Goal: Information Seeking & Learning: Find specific page/section

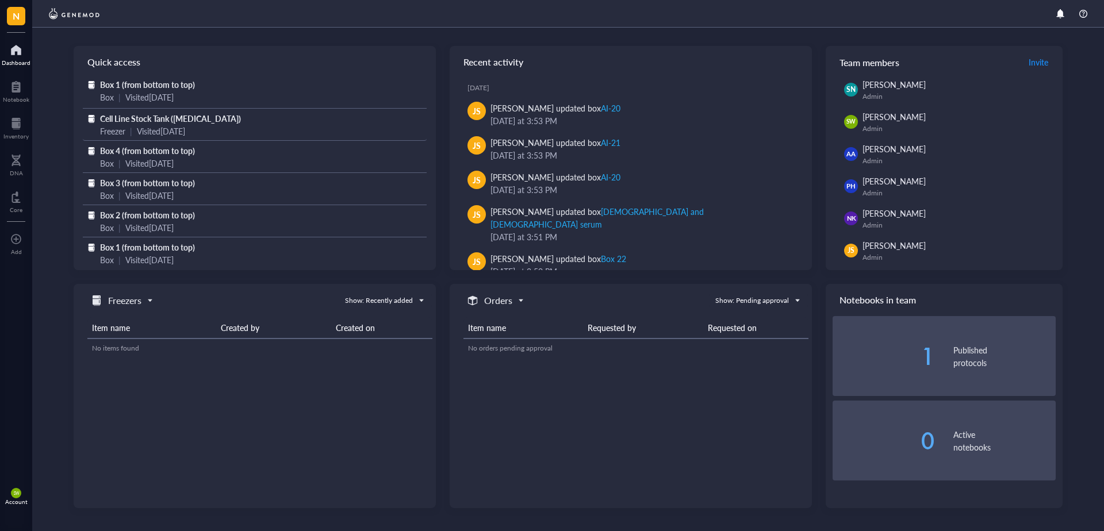
click at [147, 123] on span "Cell Line Stock Tank ([MEDICAL_DATA])" at bounding box center [170, 119] width 141 height 12
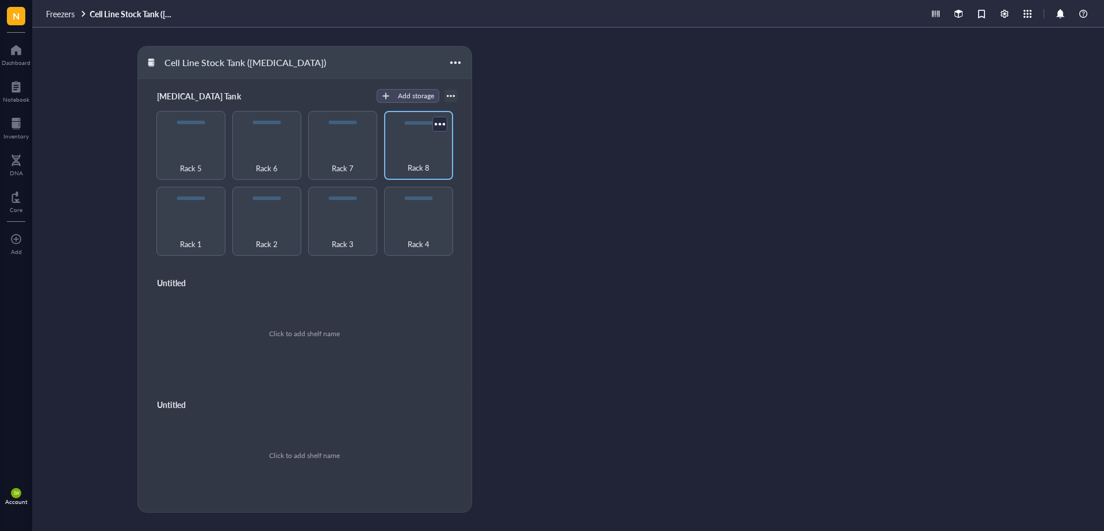
click at [409, 150] on div "Rack 8" at bounding box center [419, 161] width 58 height 25
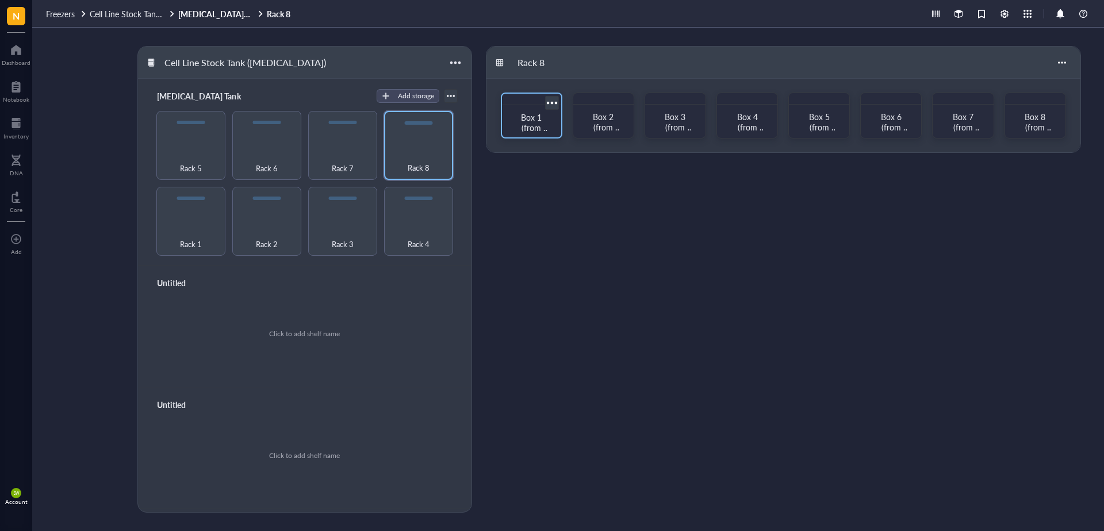
click at [531, 120] on span "Box 1 (from bottom to top)" at bounding box center [534, 133] width 32 height 43
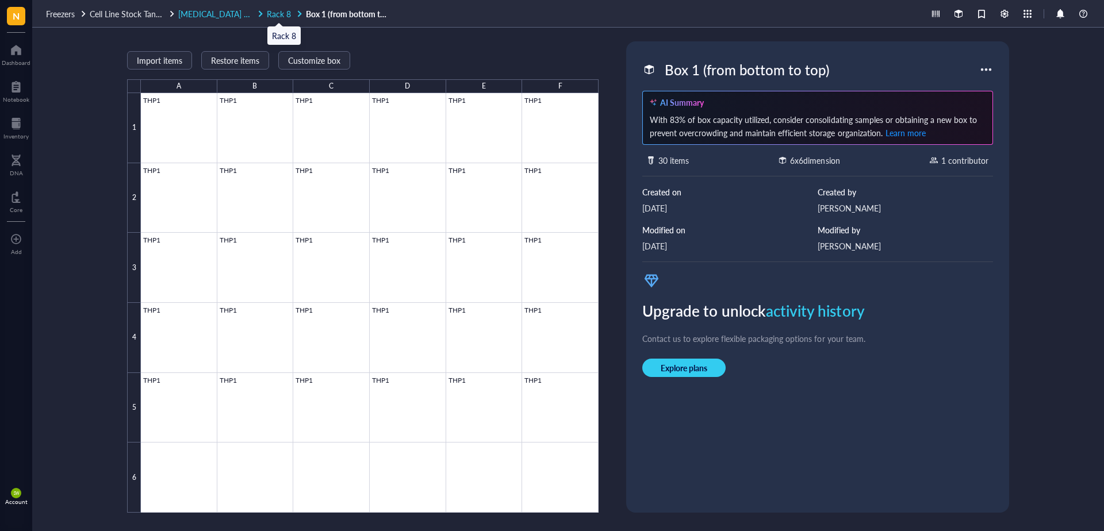
click at [284, 14] on span "Rack 8" at bounding box center [279, 14] width 24 height 12
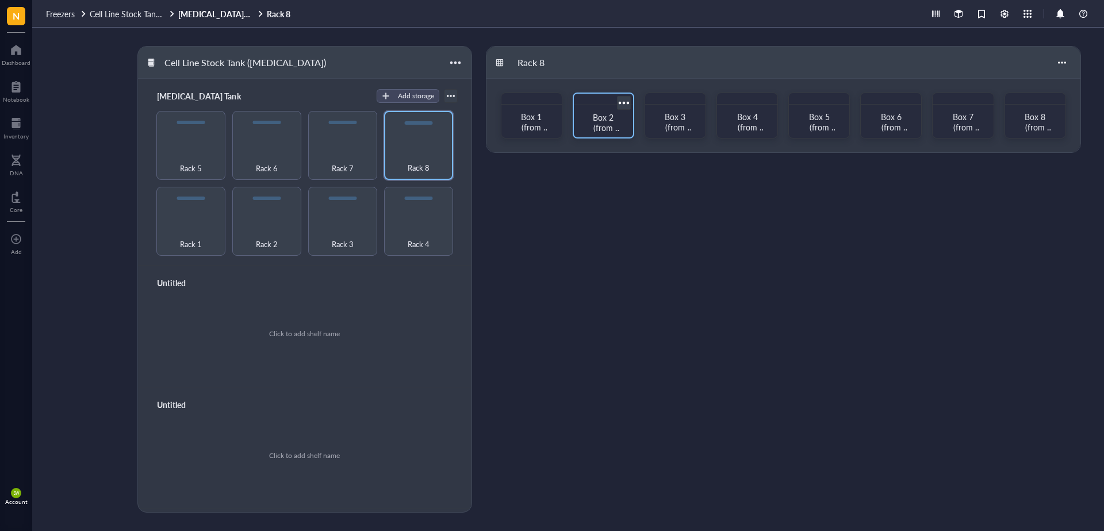
click at [604, 118] on span "Box 2 (from bottom to top)" at bounding box center [606, 133] width 32 height 43
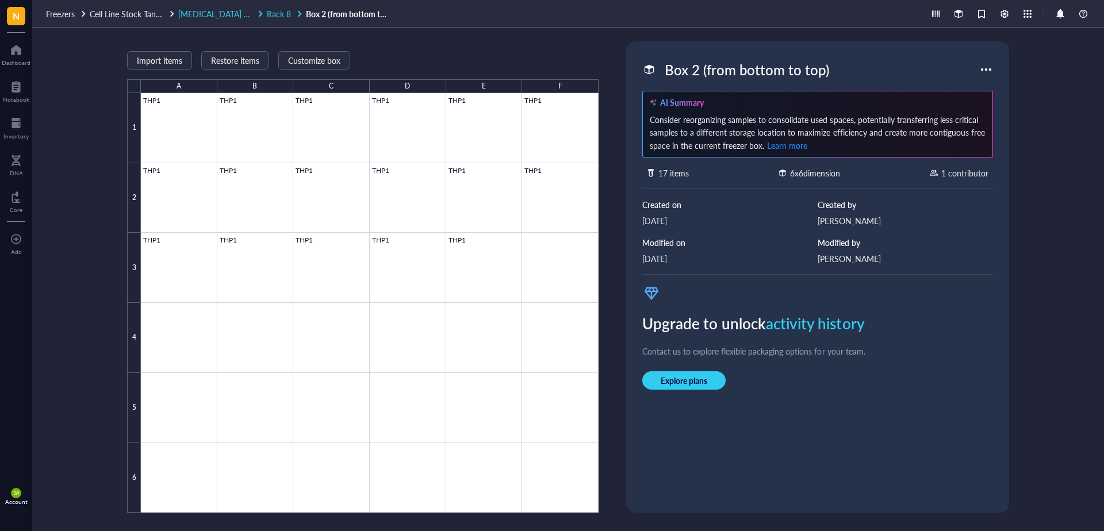
click at [289, 14] on span "Rack 8" at bounding box center [279, 14] width 24 height 12
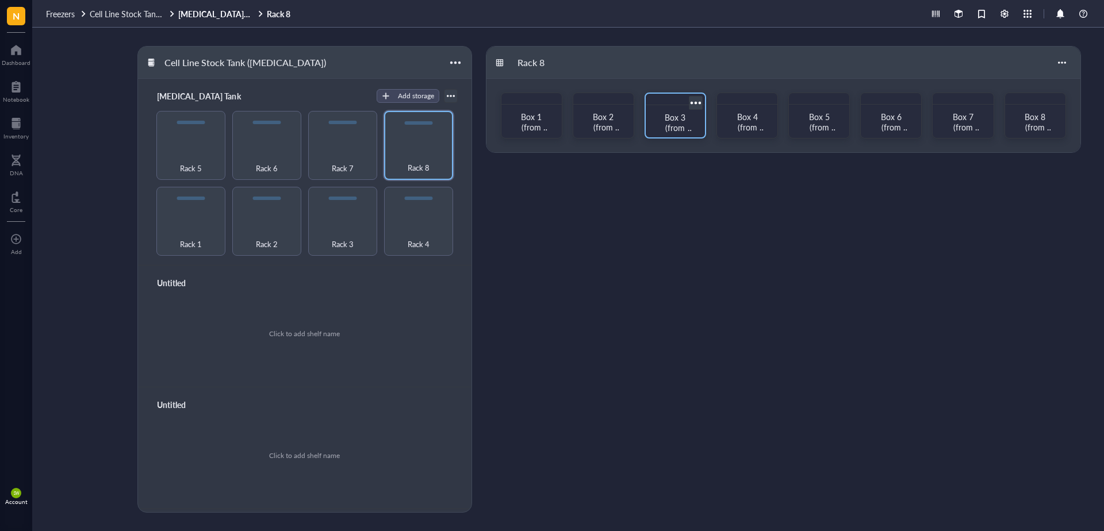
click at [676, 119] on span "Box 3 (from bottom to top)" at bounding box center [678, 133] width 32 height 43
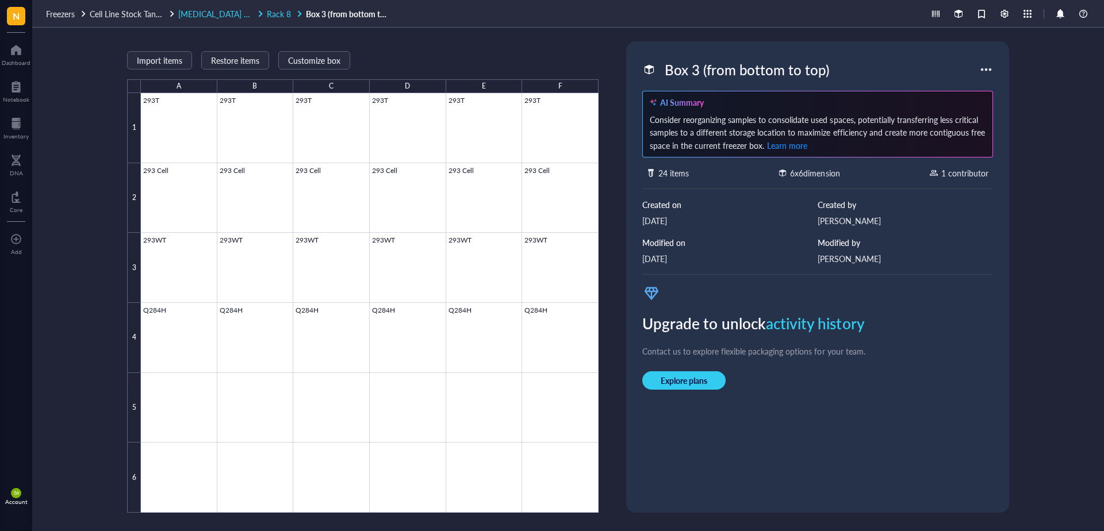
click at [278, 13] on span "Rack 8" at bounding box center [279, 14] width 24 height 12
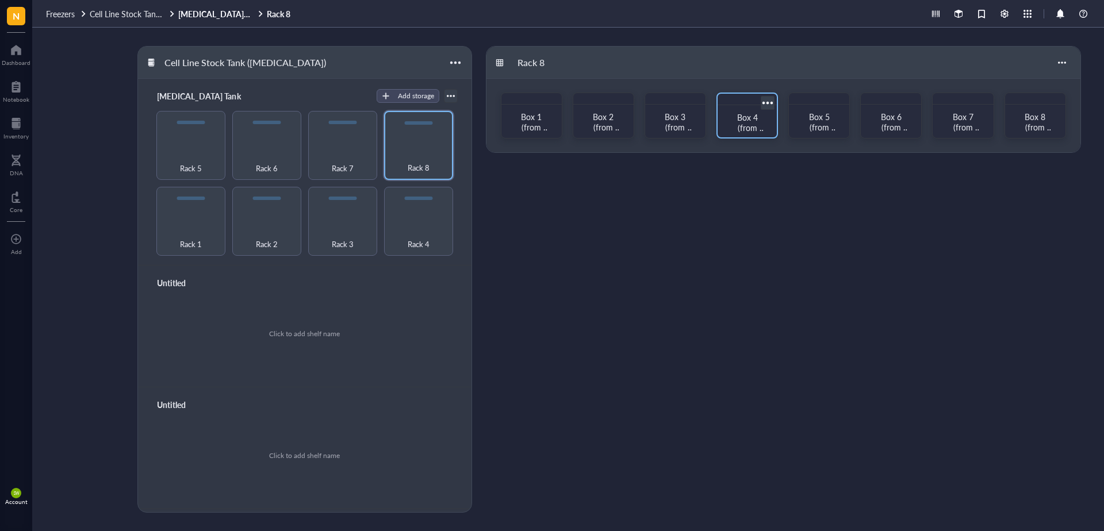
click at [747, 117] on span "Box 4 (from bottom to top)" at bounding box center [750, 133] width 32 height 43
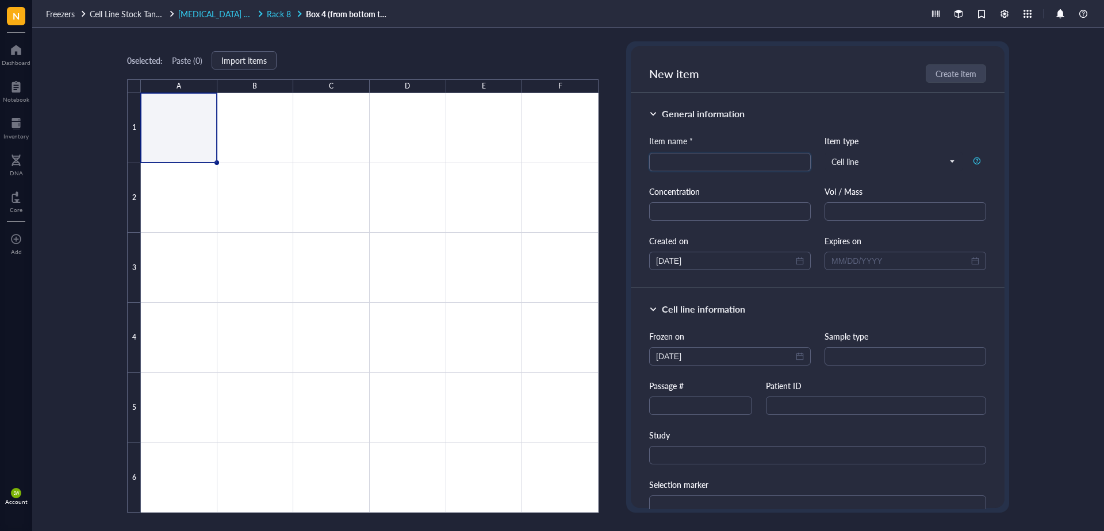
click at [280, 12] on span "Rack 8" at bounding box center [279, 14] width 24 height 12
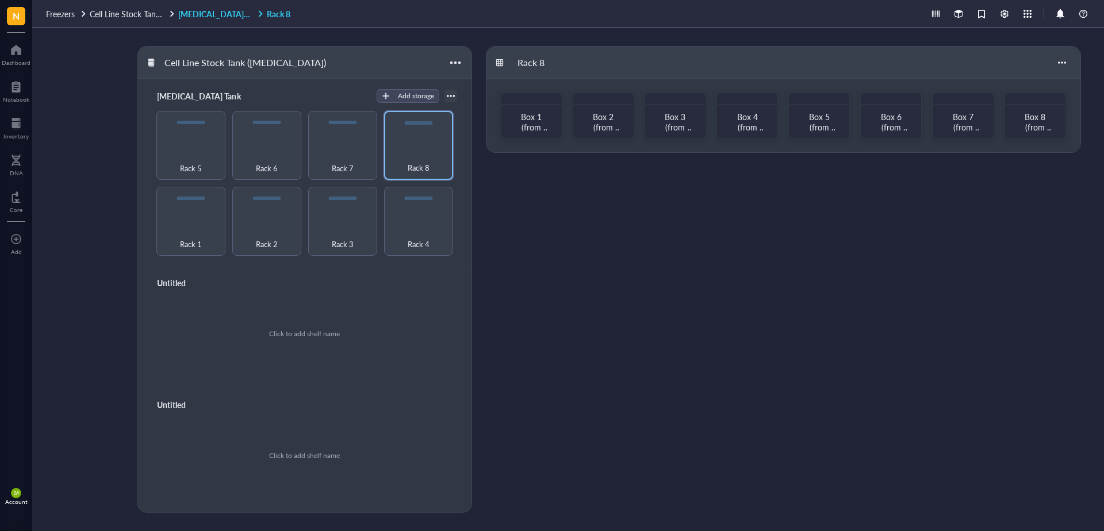
click at [216, 14] on link "[MEDICAL_DATA] Tank Rack 8" at bounding box center [235, 14] width 114 height 10
click at [341, 149] on div "Rack 7" at bounding box center [343, 161] width 58 height 25
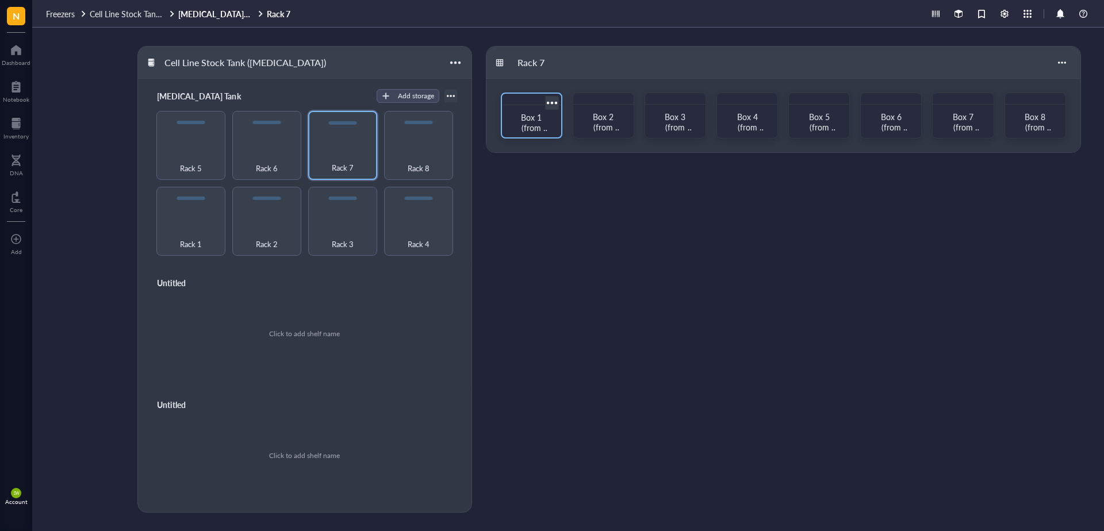
click at [538, 117] on span "Box 1 (from bottom to top)" at bounding box center [534, 133] width 32 height 43
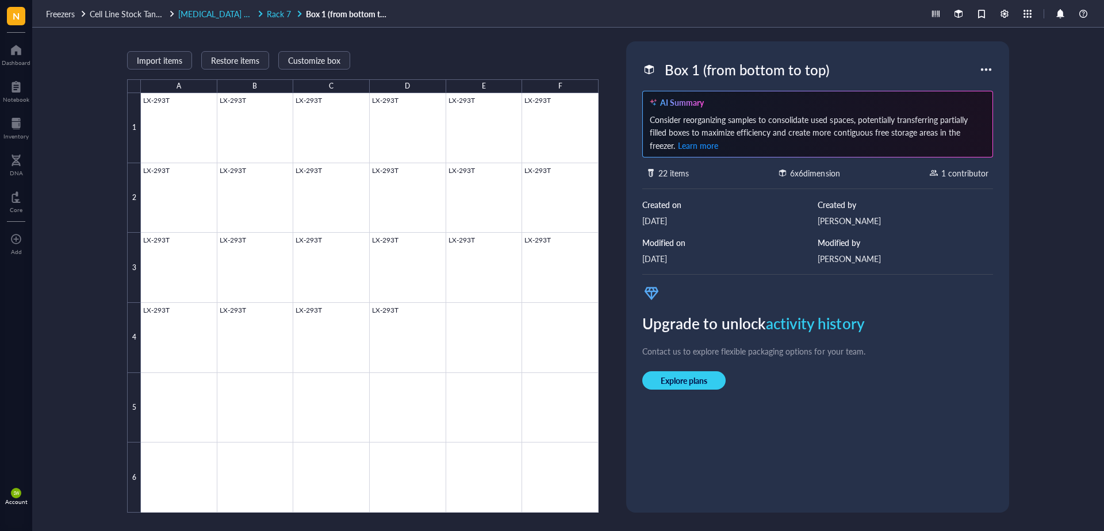
click at [227, 14] on span "[MEDICAL_DATA] Tank" at bounding box center [219, 14] width 82 height 12
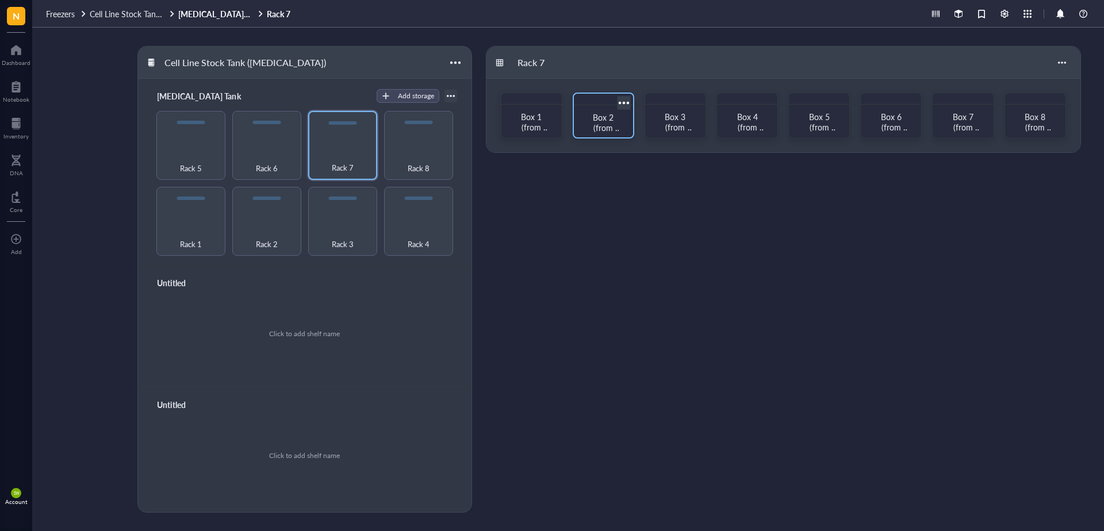
click at [610, 117] on span "Box 2 (from bottom to top)" at bounding box center [606, 133] width 32 height 43
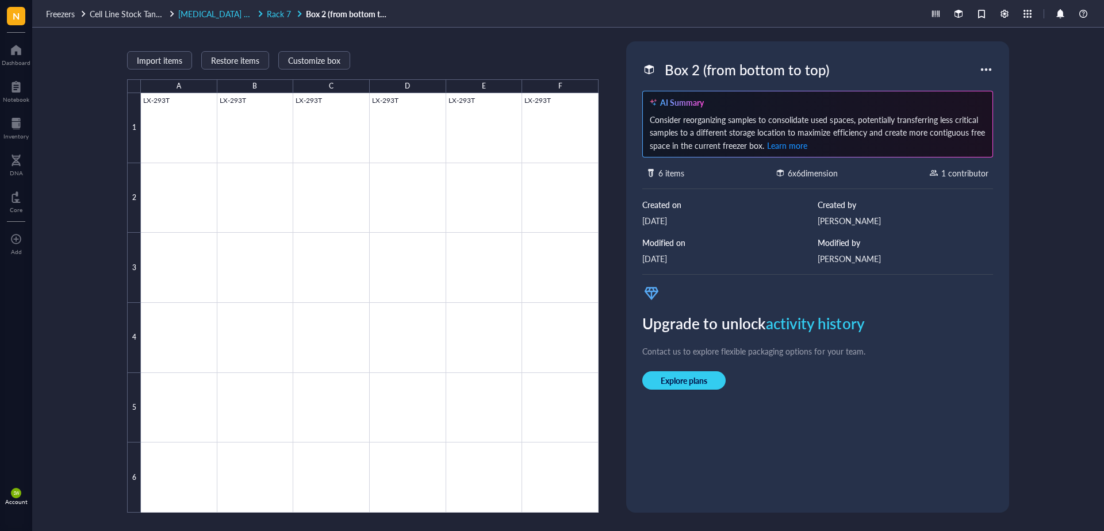
click at [284, 12] on span "Rack 7" at bounding box center [279, 14] width 24 height 12
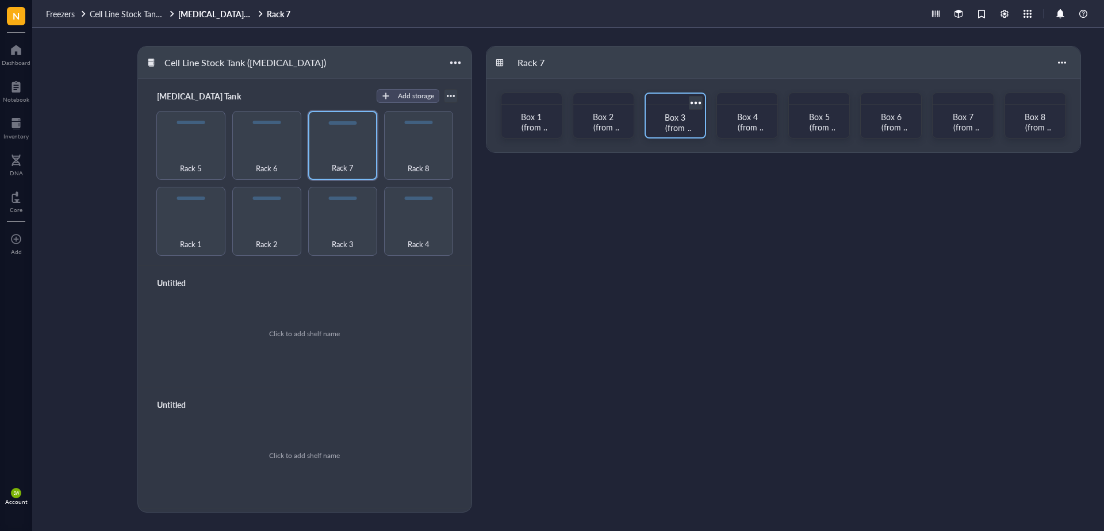
click at [675, 117] on span "Box 3 (from bottom to top)" at bounding box center [678, 133] width 32 height 43
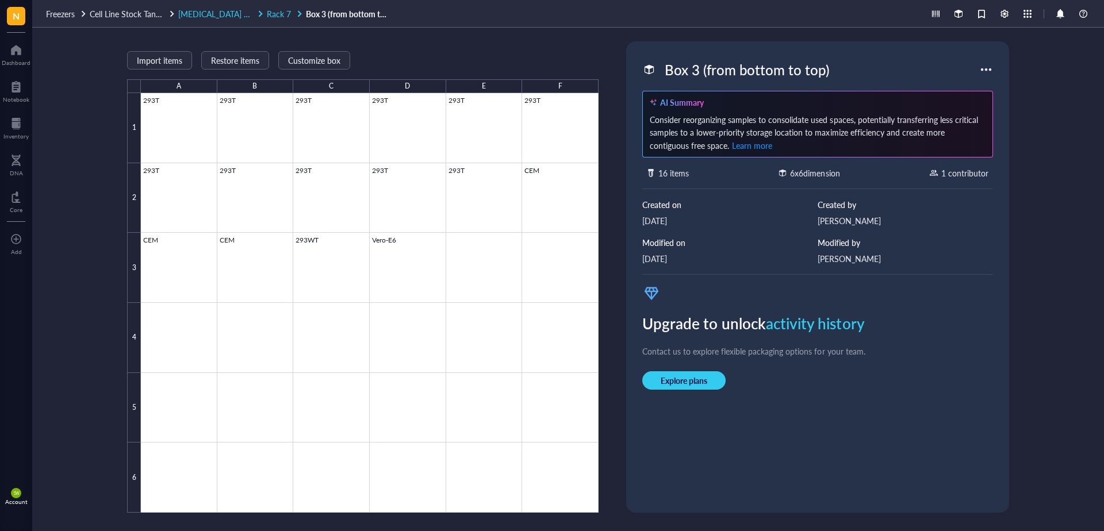
click at [280, 13] on span "Rack 7" at bounding box center [279, 14] width 24 height 12
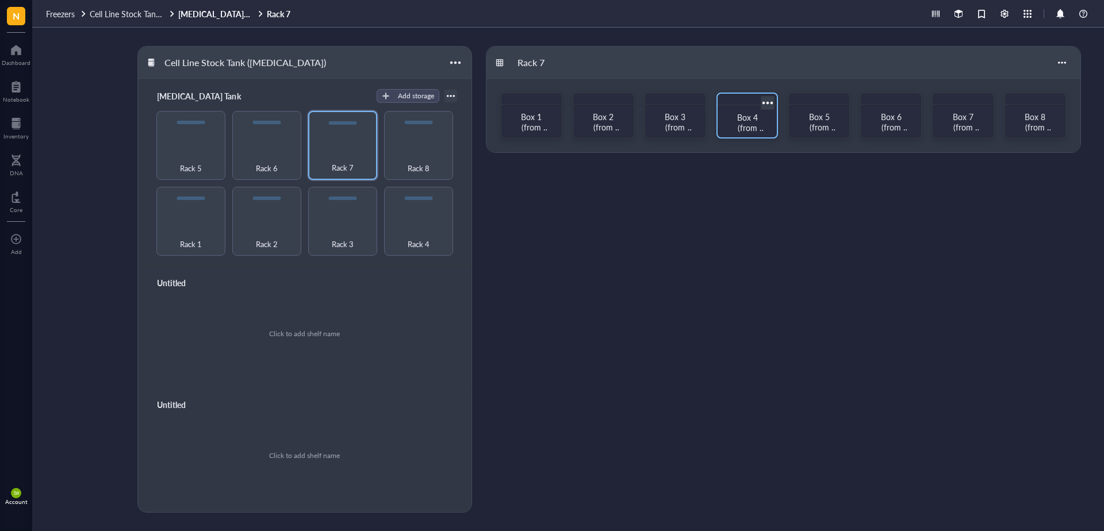
click at [746, 116] on span "Box 4 (from bottom to top)" at bounding box center [750, 133] width 32 height 43
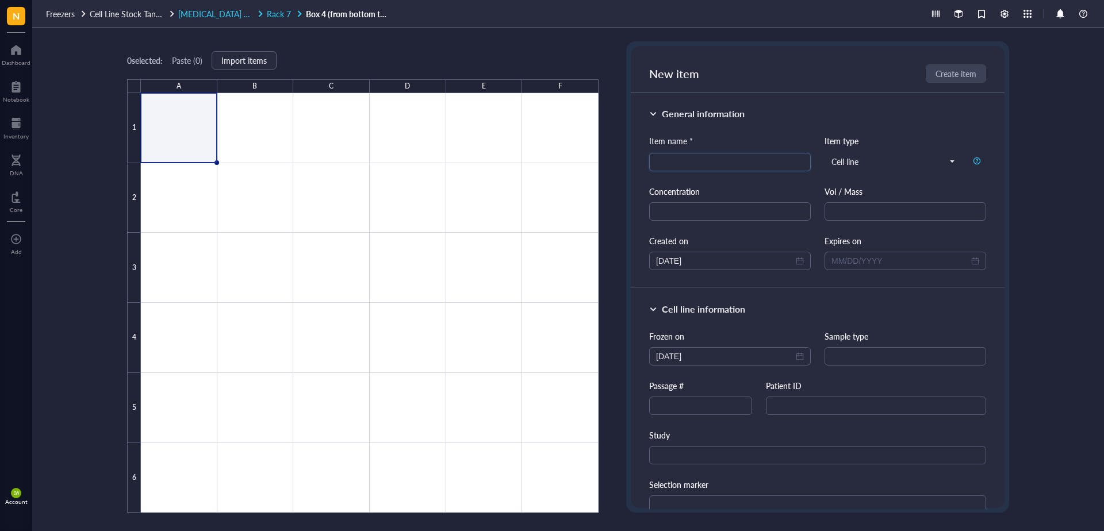
click at [236, 14] on span "[MEDICAL_DATA] Tank" at bounding box center [219, 14] width 82 height 12
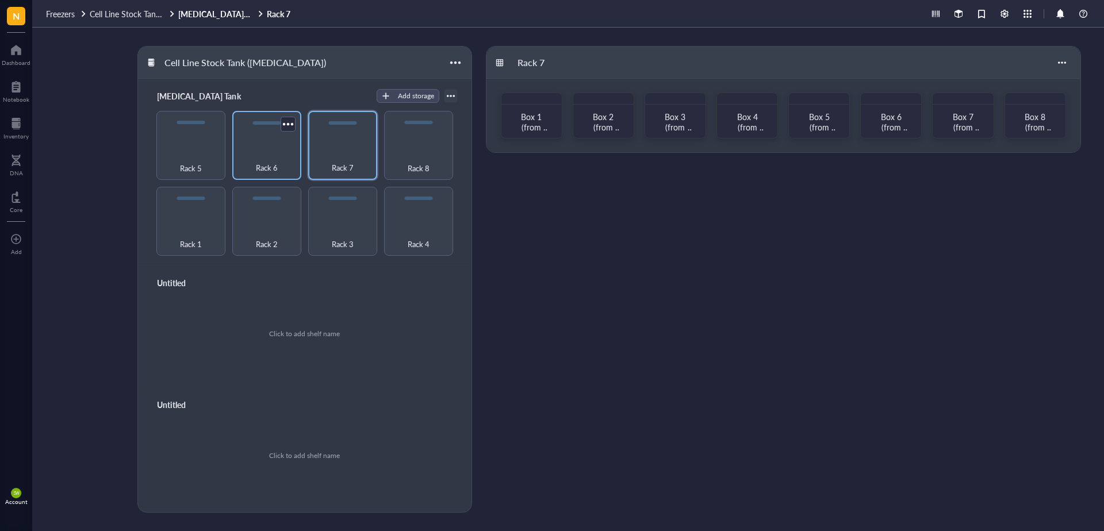
click at [261, 159] on div "Rack 6" at bounding box center [267, 161] width 58 height 25
click at [530, 116] on span "Box 1 (from bottom to top)" at bounding box center [534, 133] width 32 height 43
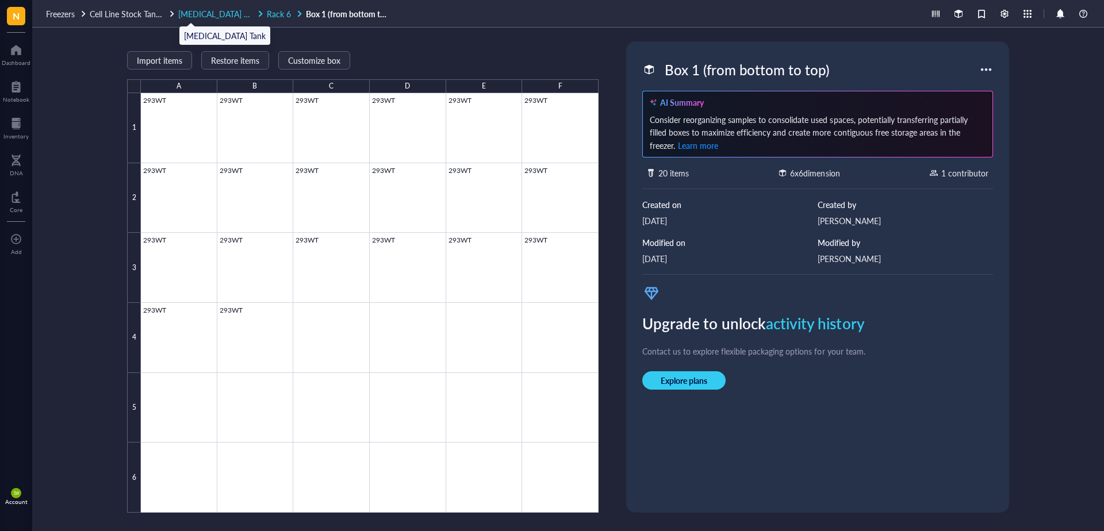
click at [242, 13] on span "[MEDICAL_DATA] Tank" at bounding box center [219, 14] width 82 height 12
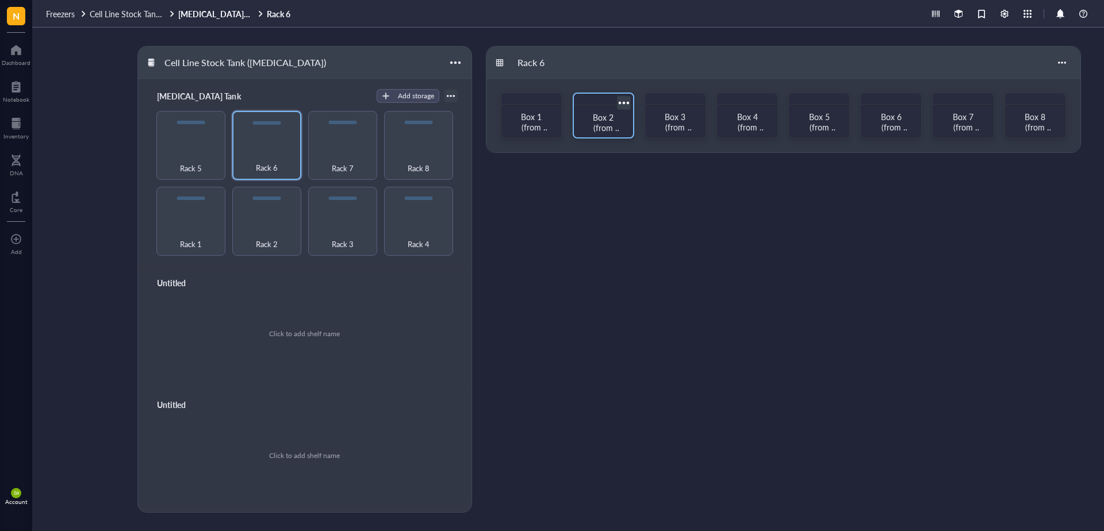
click at [599, 118] on span "Box 2 (from bottom to top)" at bounding box center [606, 133] width 32 height 43
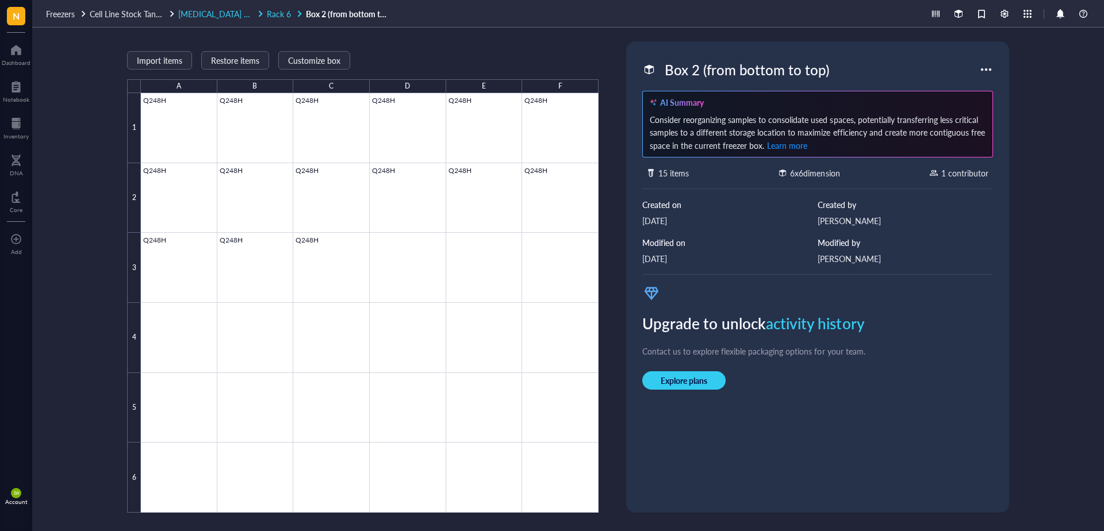
click at [276, 13] on span "Rack 6" at bounding box center [279, 14] width 24 height 12
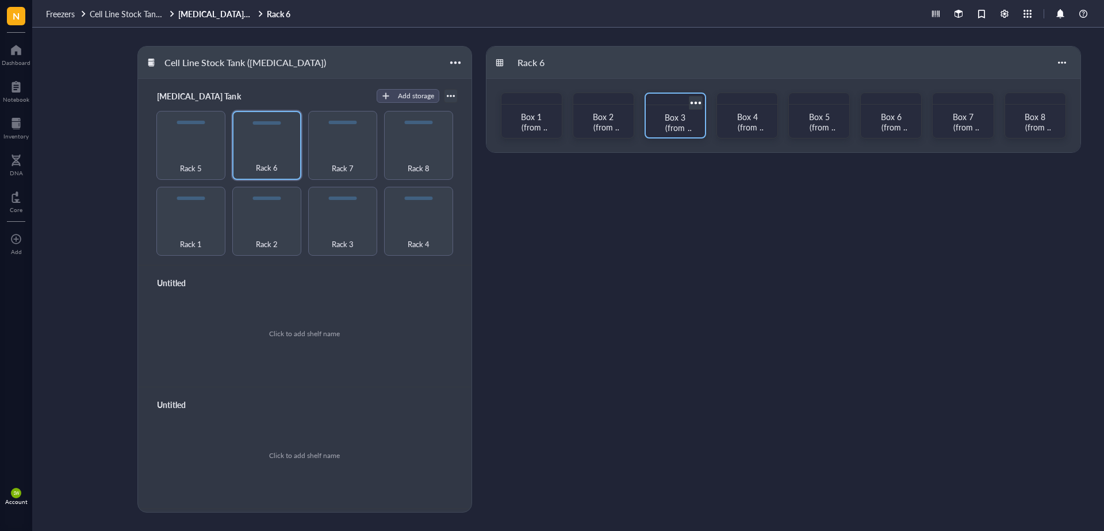
click at [679, 116] on span "Box 3 (from bottom to top)" at bounding box center [678, 133] width 32 height 43
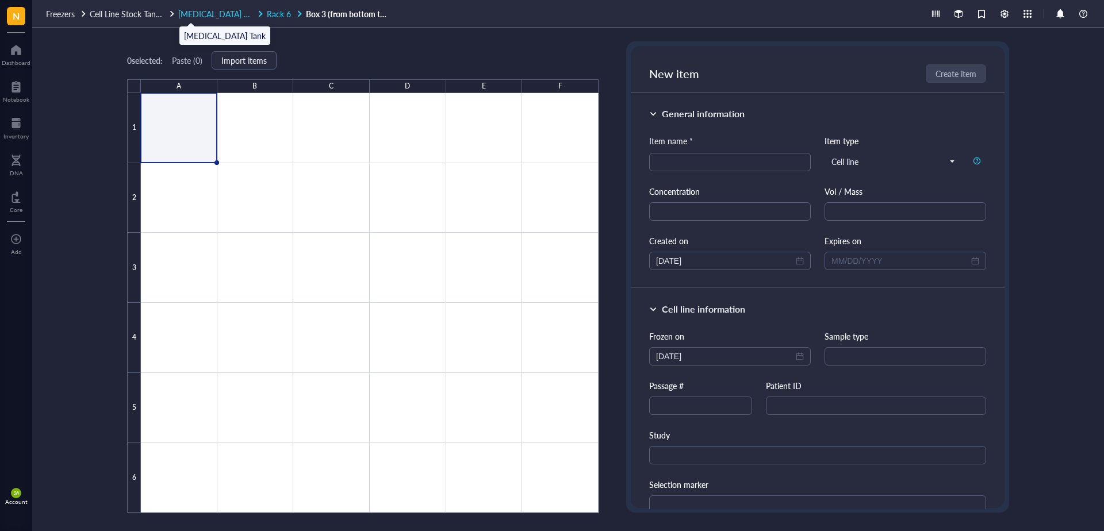
click at [222, 14] on span "[MEDICAL_DATA] Tank" at bounding box center [219, 14] width 82 height 12
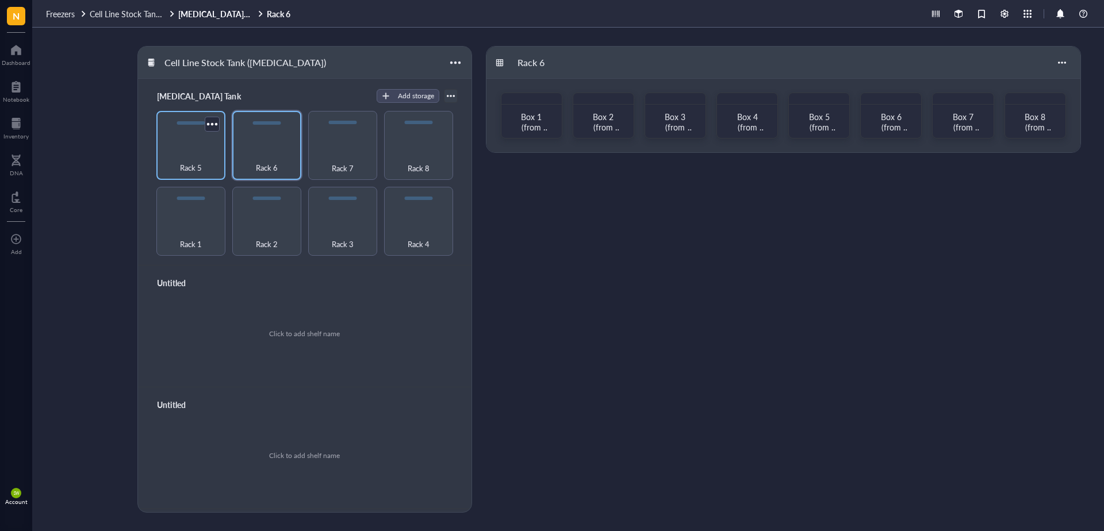
click at [192, 140] on div "Rack 5" at bounding box center [190, 145] width 69 height 69
click at [532, 118] on span "Box 1 (from bottom to top)" at bounding box center [534, 133] width 32 height 43
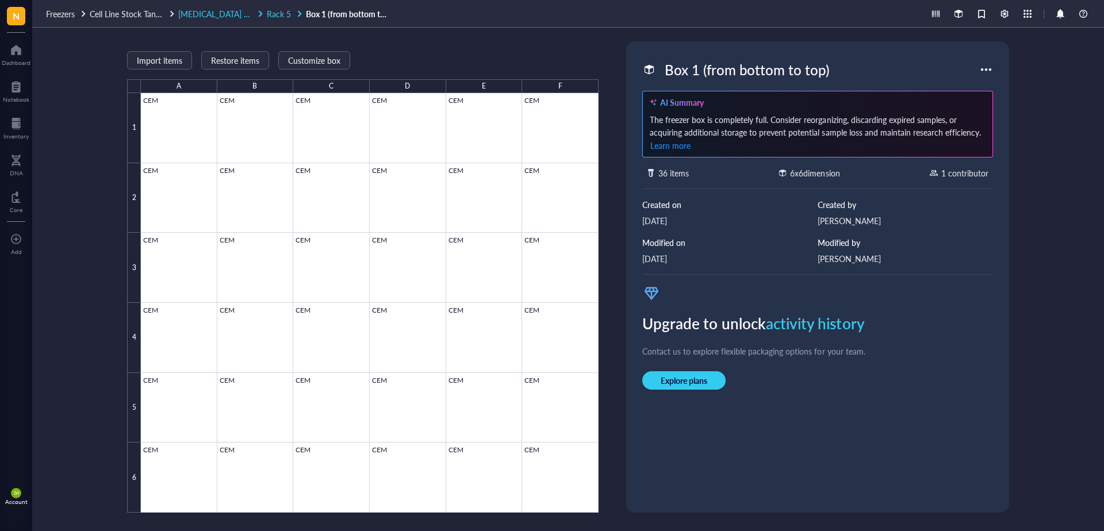
click at [289, 14] on span "Rack 5" at bounding box center [279, 14] width 24 height 12
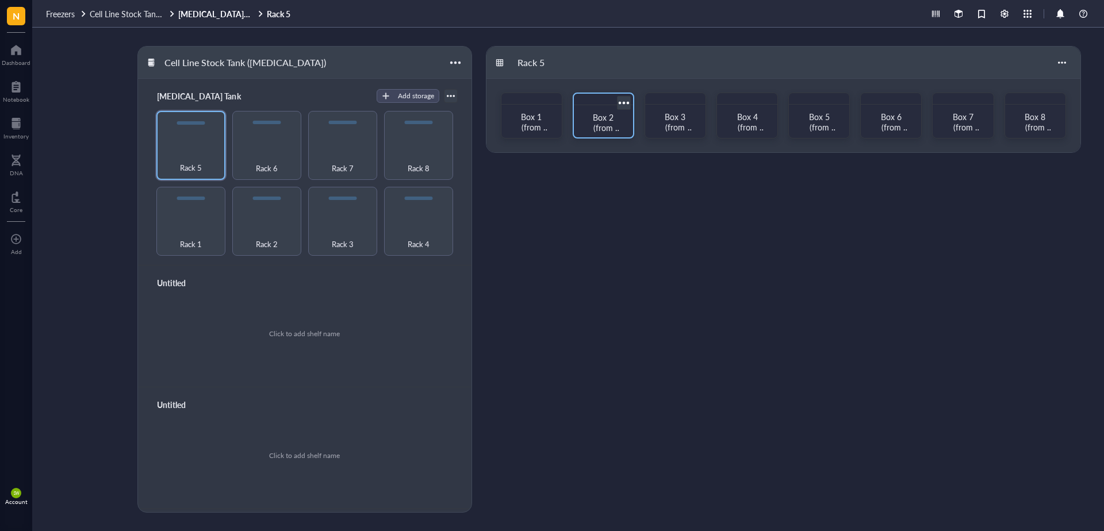
click at [590, 123] on div "Box 2 (from bottom to top)" at bounding box center [604, 122] width 32 height 21
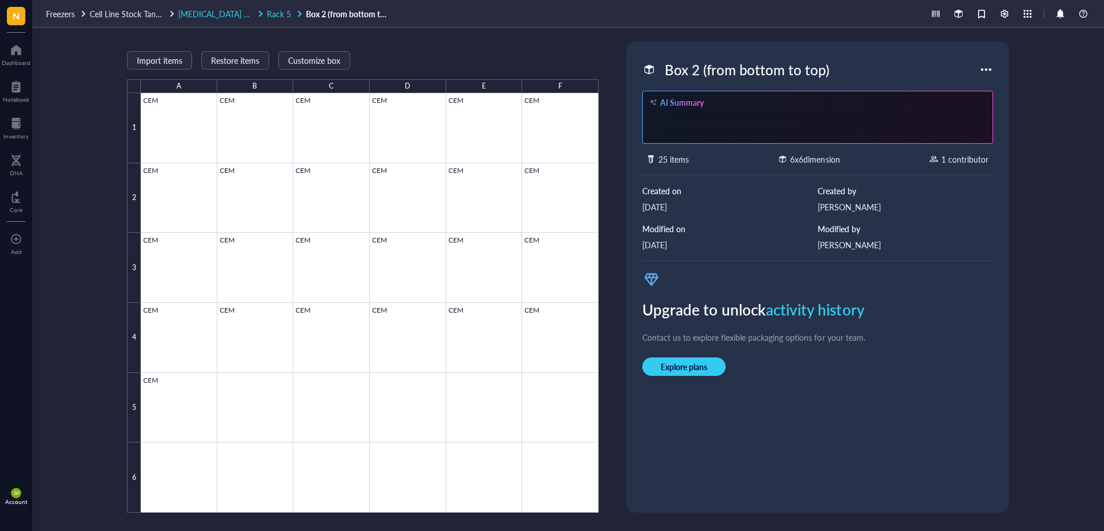
click at [281, 12] on span "Rack 5" at bounding box center [279, 14] width 24 height 12
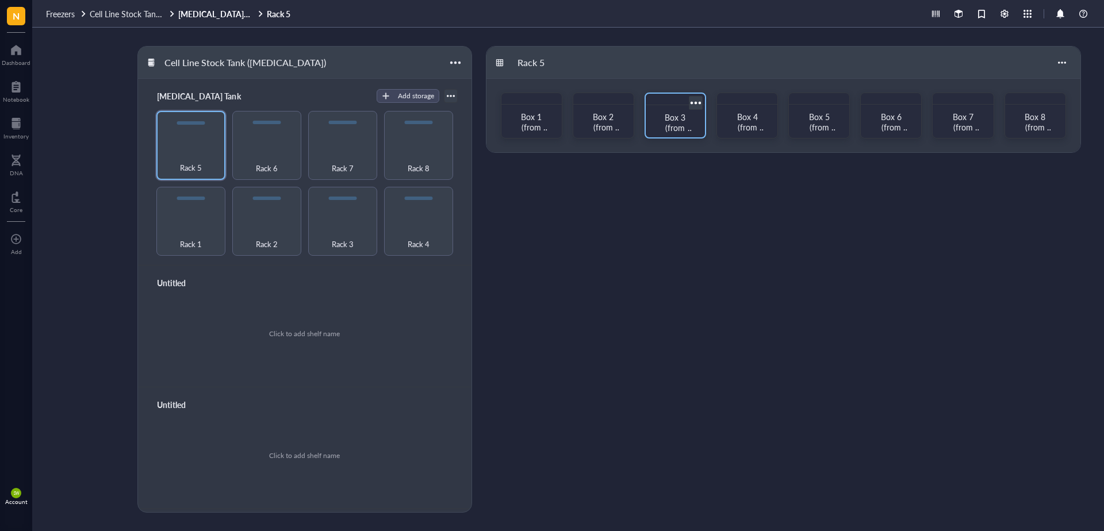
click at [677, 112] on span "Box 3 (from bottom to top)" at bounding box center [678, 133] width 32 height 43
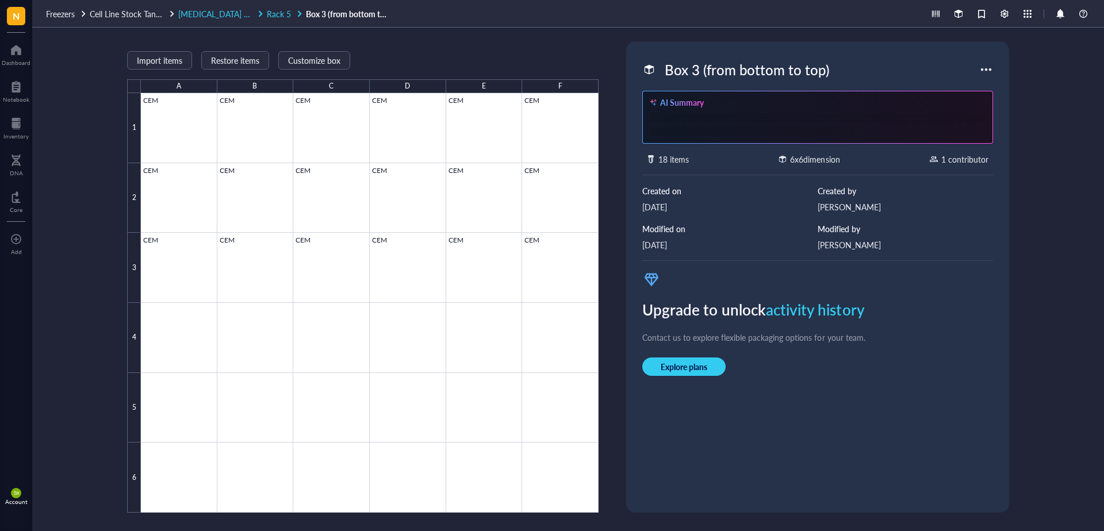
click at [282, 11] on span "Rack 5" at bounding box center [279, 14] width 24 height 12
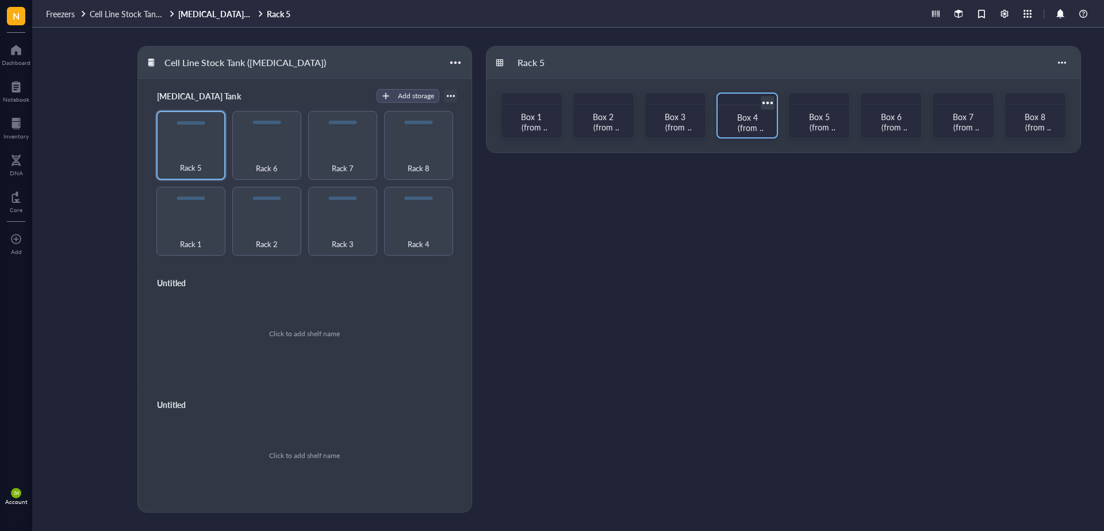
click at [753, 121] on span "Box 4 (from bottom to top)" at bounding box center [750, 133] width 32 height 43
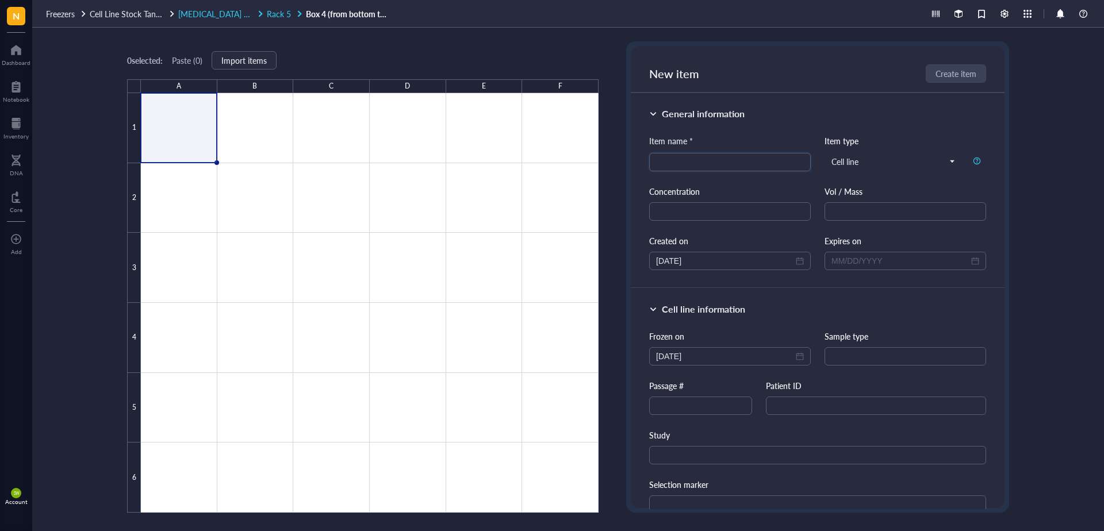
click at [214, 14] on span "[MEDICAL_DATA] Tank" at bounding box center [219, 14] width 82 height 12
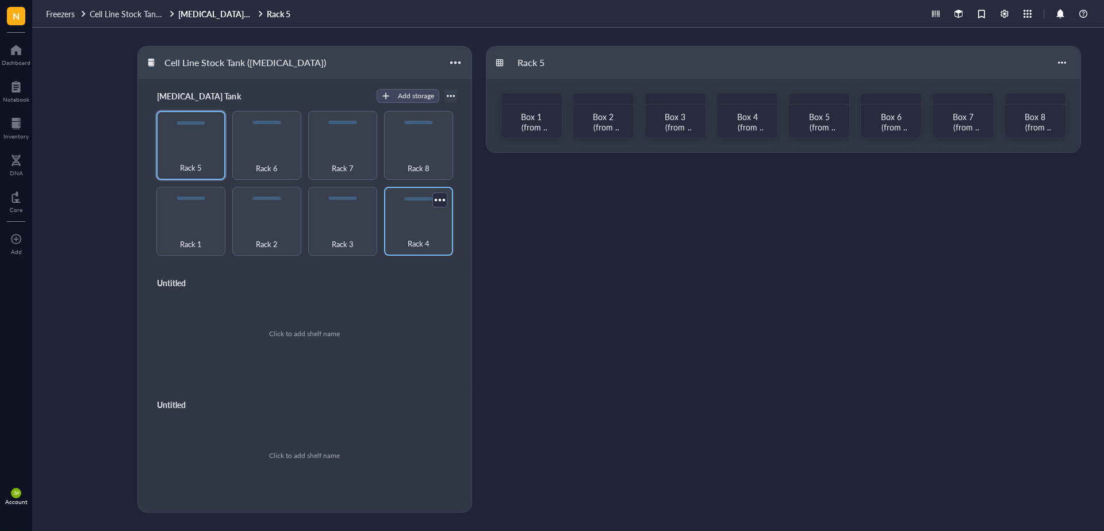
click at [410, 216] on div "Rack 4" at bounding box center [418, 221] width 69 height 69
click at [532, 120] on span "Box 1 (from bottom to top)" at bounding box center [534, 133] width 32 height 43
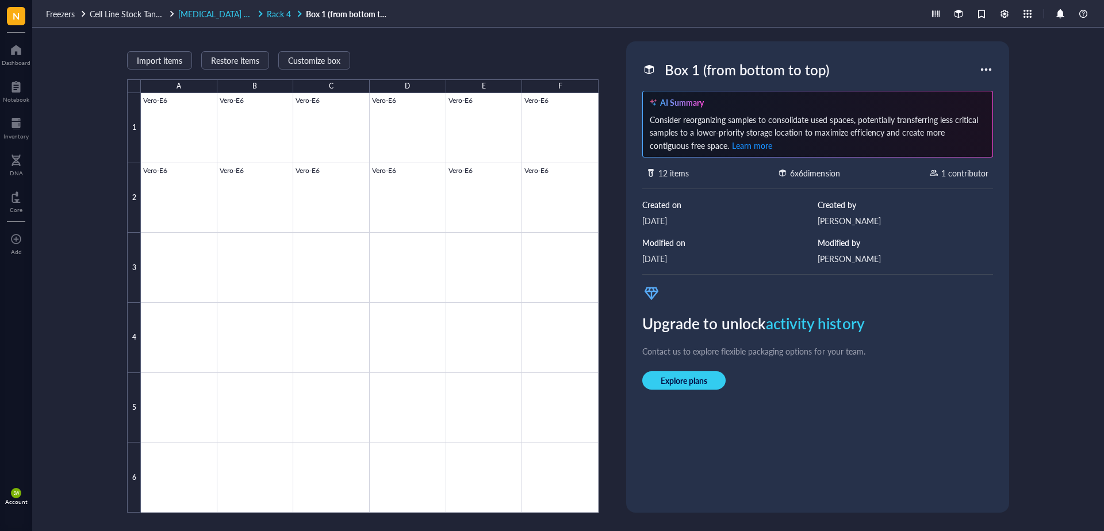
click at [275, 15] on span "Rack 4" at bounding box center [279, 14] width 24 height 12
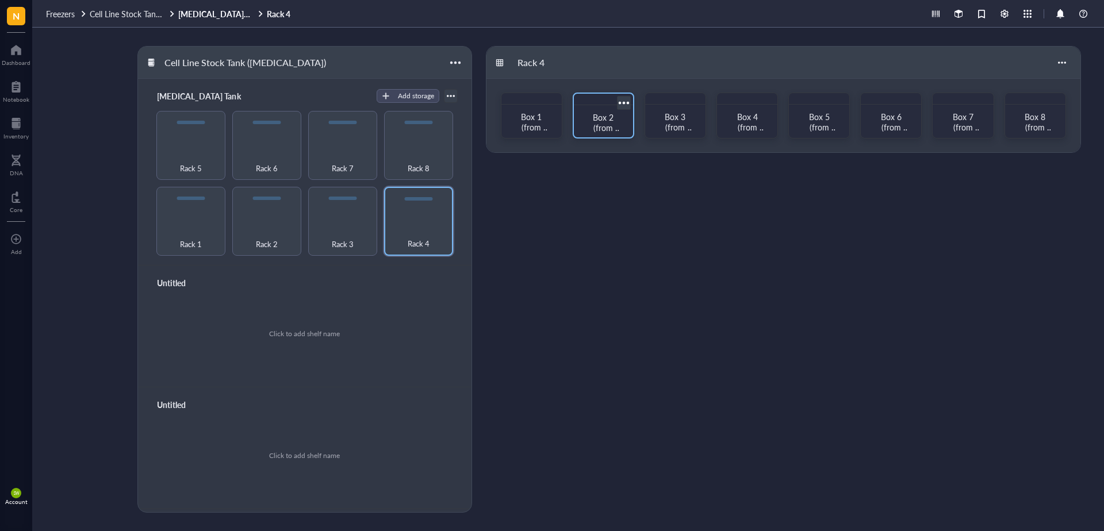
click at [604, 123] on span "Box 2 (from bottom to top)" at bounding box center [606, 133] width 32 height 43
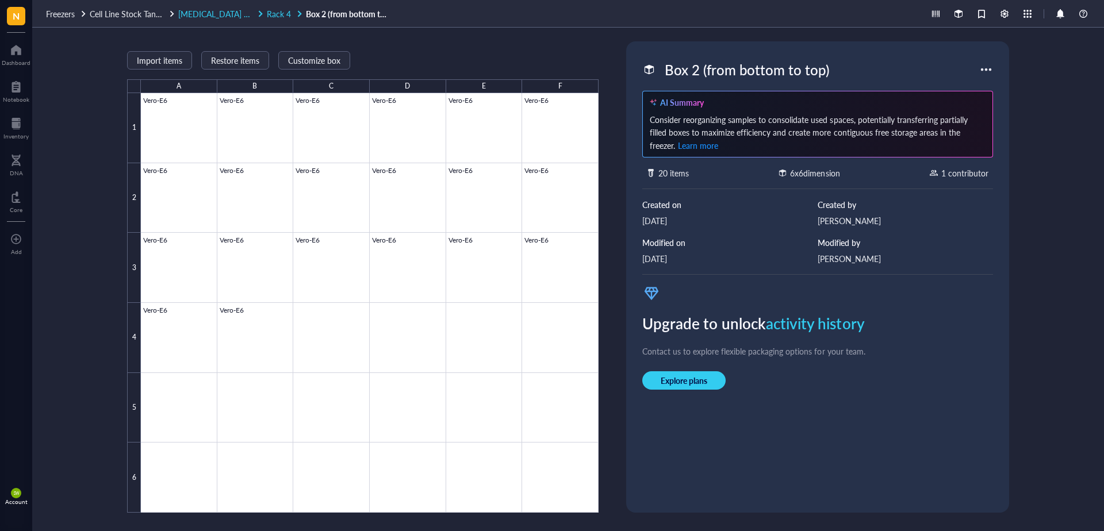
click at [279, 14] on span "Rack 4" at bounding box center [279, 14] width 24 height 12
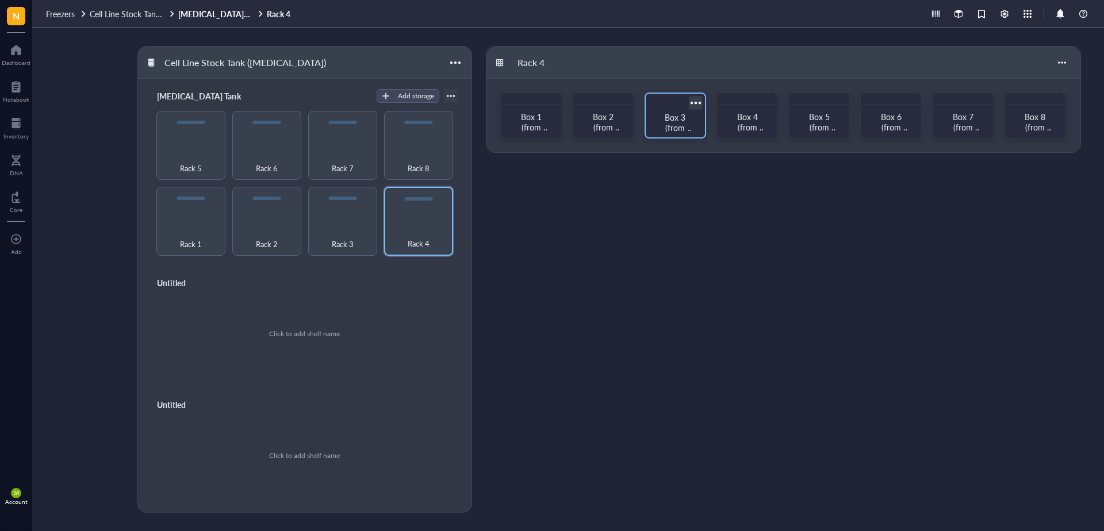
click at [682, 117] on span "Box 3 (from bottom to top)" at bounding box center [678, 133] width 32 height 43
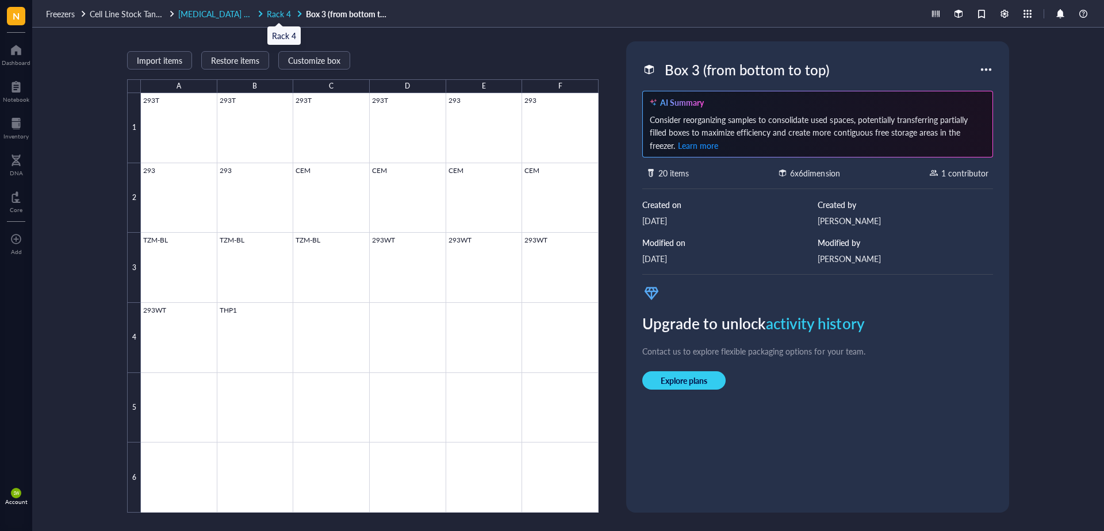
click at [279, 13] on span "Rack 4" at bounding box center [279, 14] width 24 height 12
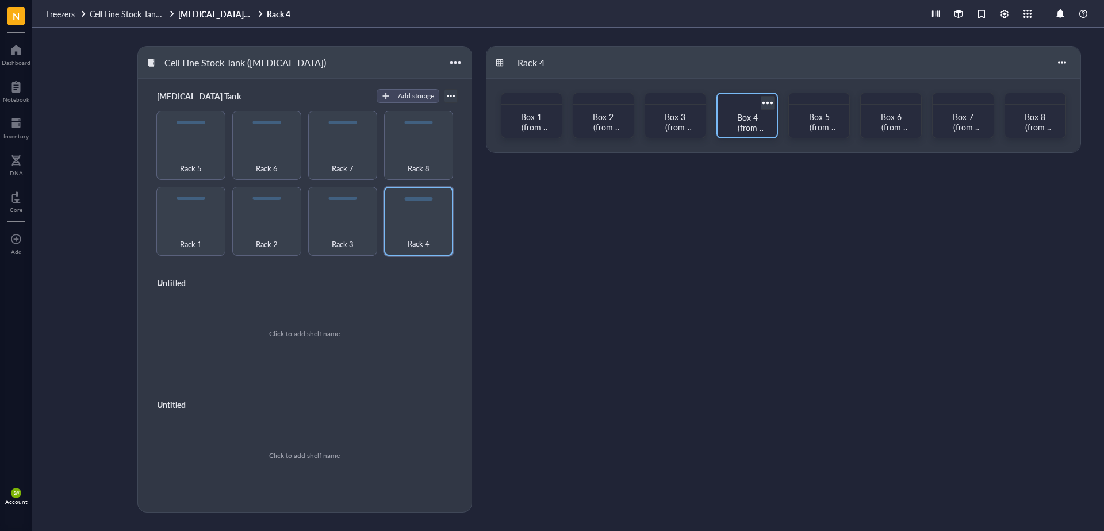
click at [743, 113] on span "Box 4 (from bottom to top)" at bounding box center [750, 133] width 32 height 43
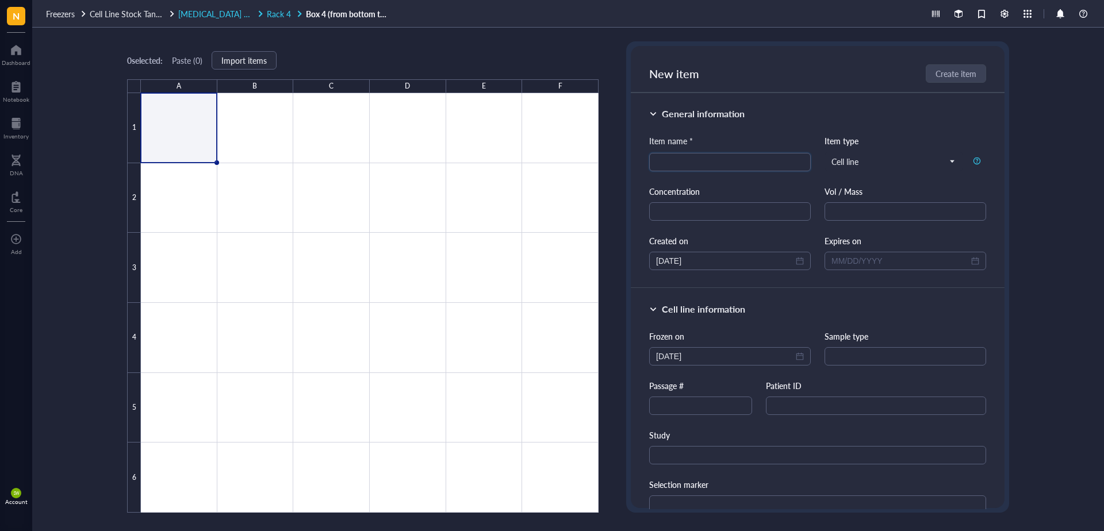
click at [236, 13] on span "[MEDICAL_DATA] Tank" at bounding box center [219, 14] width 82 height 12
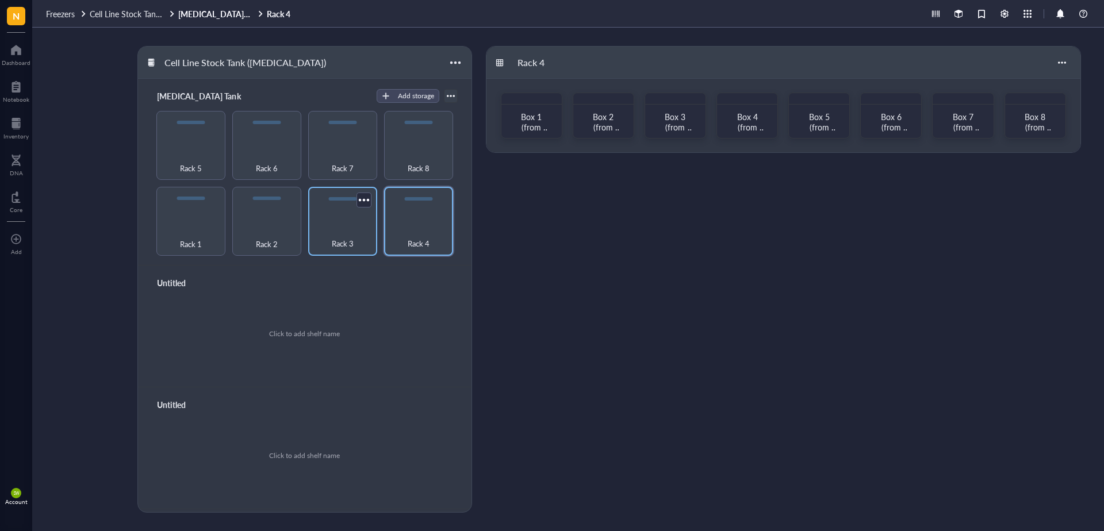
click at [339, 218] on div "Rack 3" at bounding box center [342, 221] width 69 height 69
click at [527, 120] on span "Box 1 (from bottom to top)" at bounding box center [534, 133] width 32 height 43
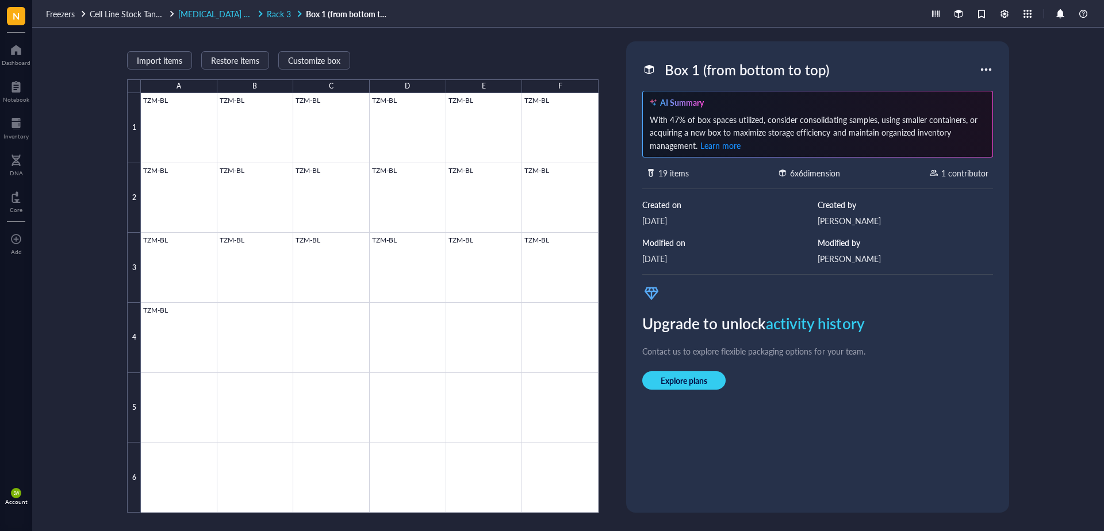
click at [274, 14] on span "Rack 3" at bounding box center [279, 14] width 24 height 12
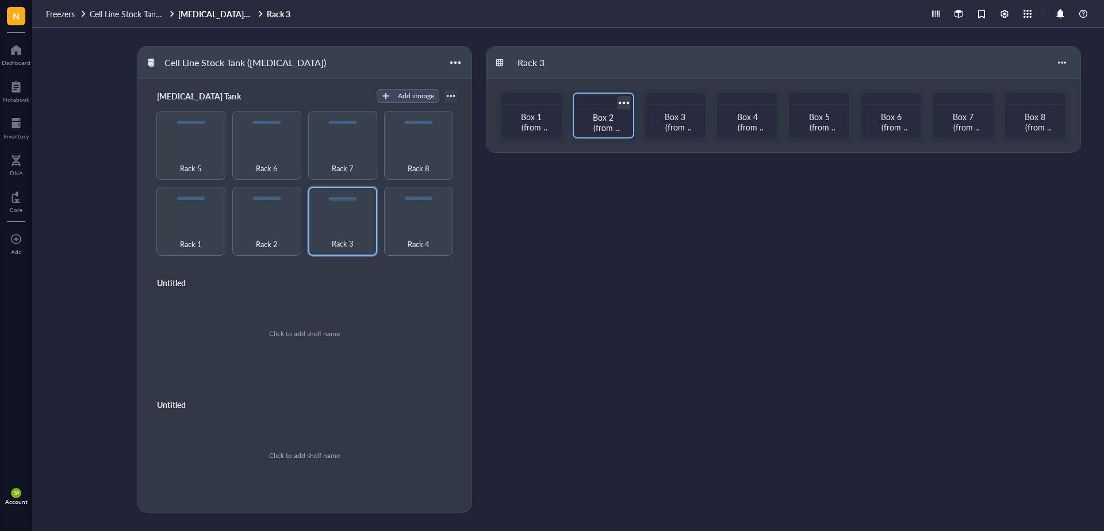
click at [602, 116] on span "Box 2 (from bottom to top)" at bounding box center [606, 133] width 32 height 43
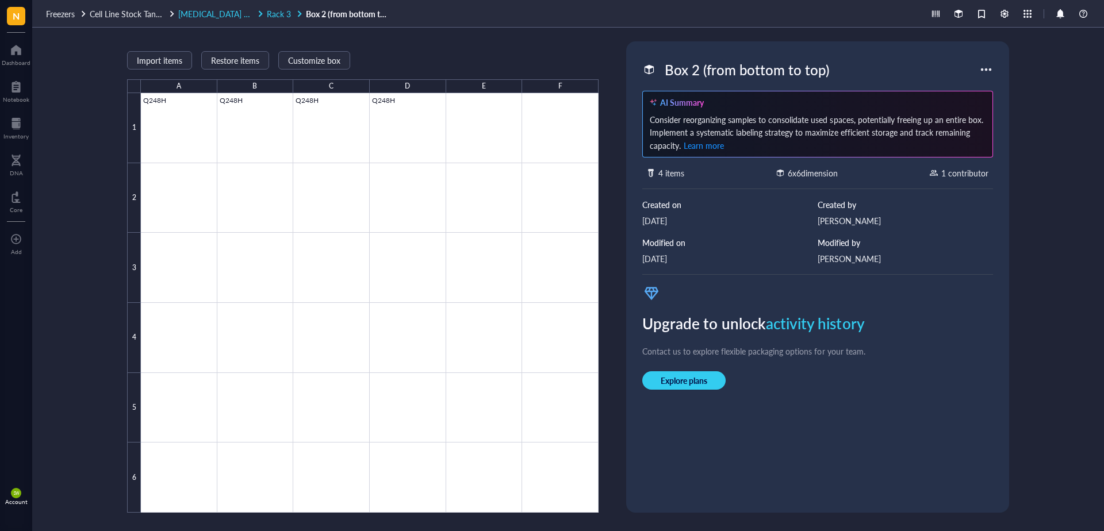
click at [275, 12] on span "Rack 3" at bounding box center [279, 14] width 24 height 12
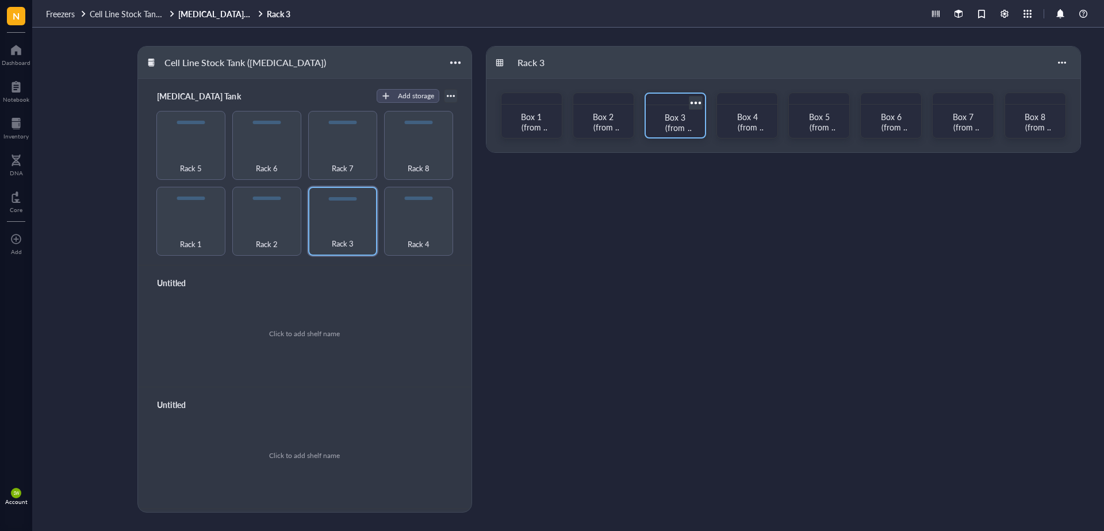
click at [672, 117] on span "Box 3 (from bottom to top)" at bounding box center [678, 133] width 32 height 43
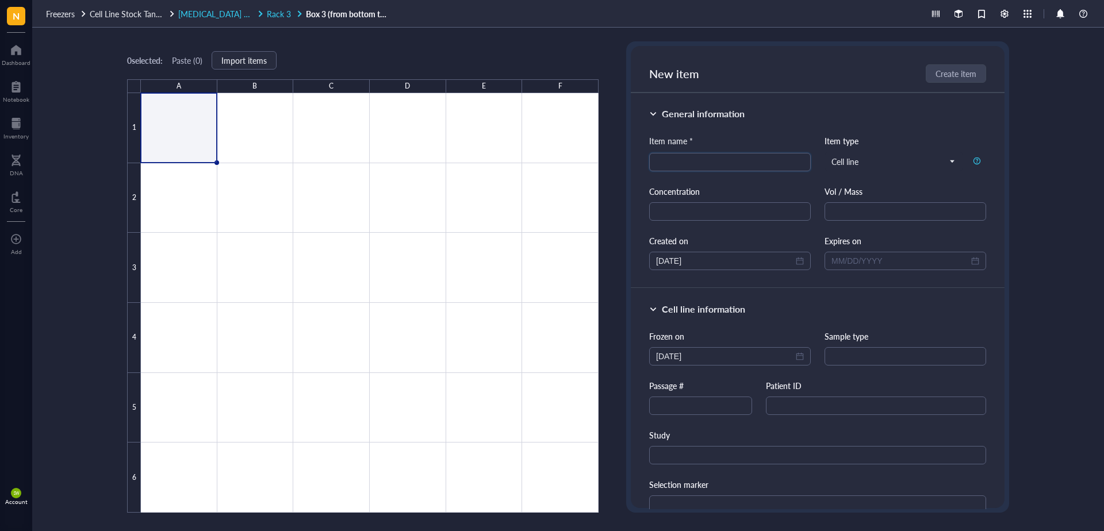
click at [228, 15] on span "[MEDICAL_DATA] Tank" at bounding box center [219, 14] width 82 height 12
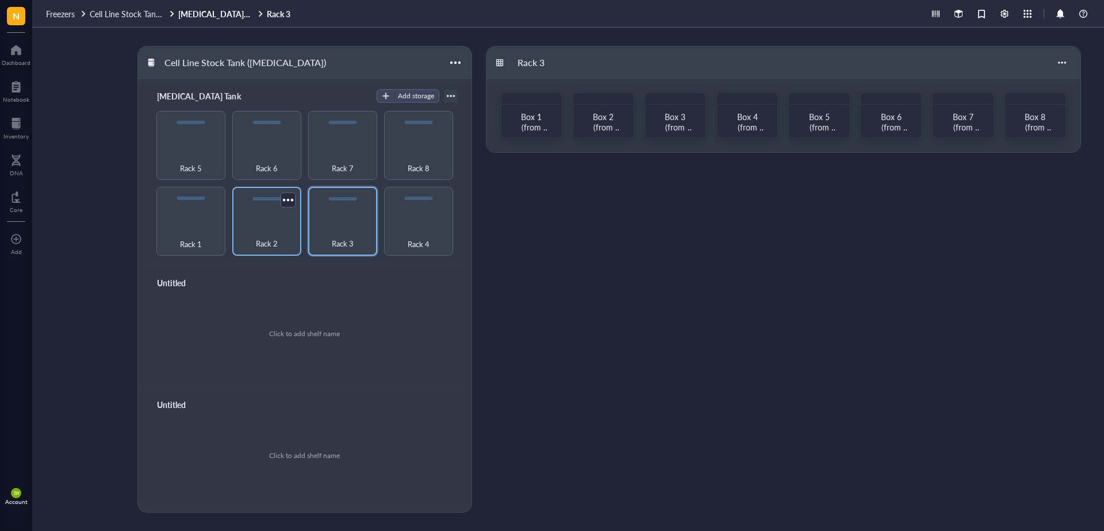
click at [268, 228] on div "Rack 2" at bounding box center [267, 237] width 58 height 25
click at [525, 118] on span "Box 1 (from bottom to top)" at bounding box center [534, 133] width 32 height 43
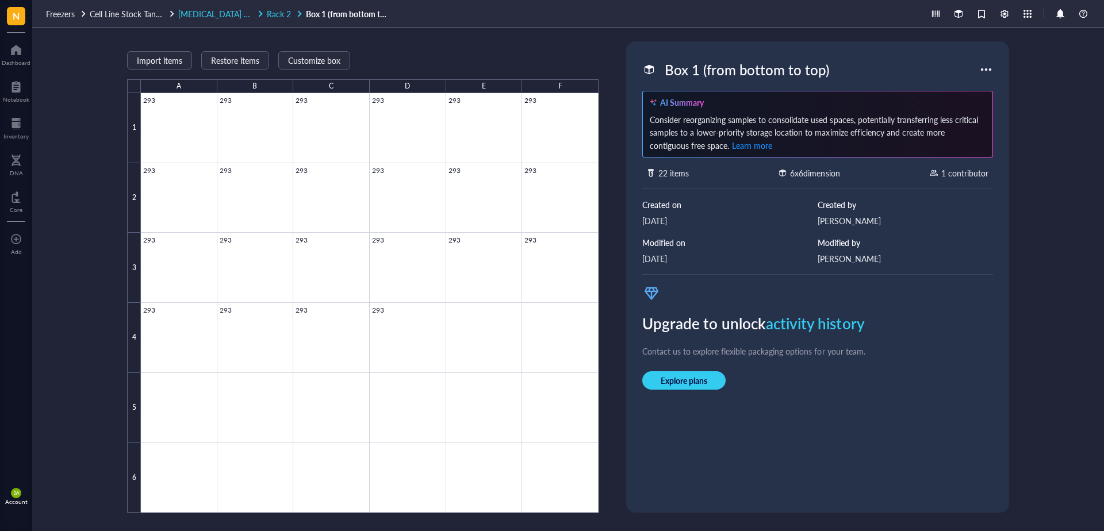
click at [285, 14] on span "Rack 2" at bounding box center [279, 14] width 24 height 12
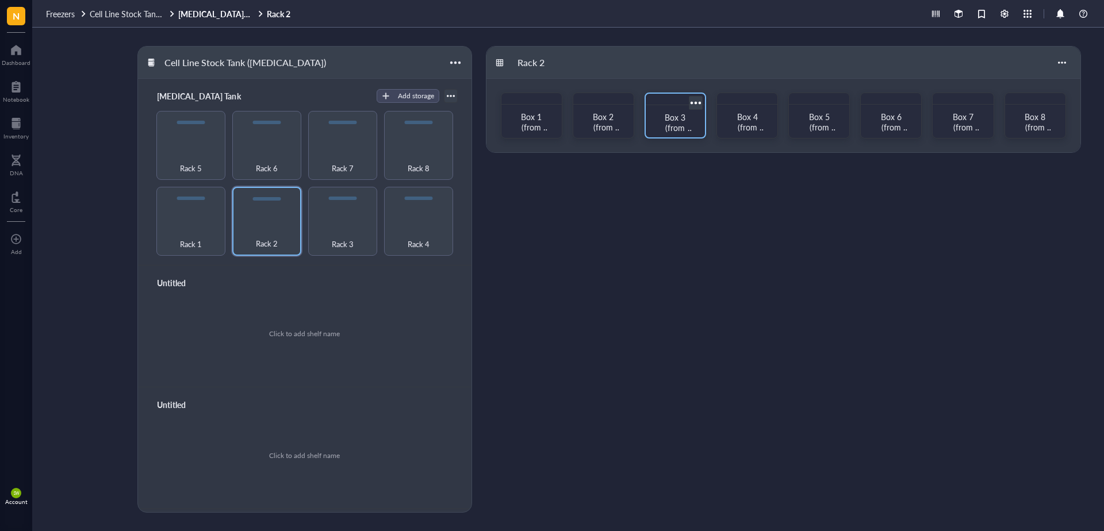
click at [675, 118] on span "Box 3 (from bottom to top)" at bounding box center [678, 133] width 32 height 43
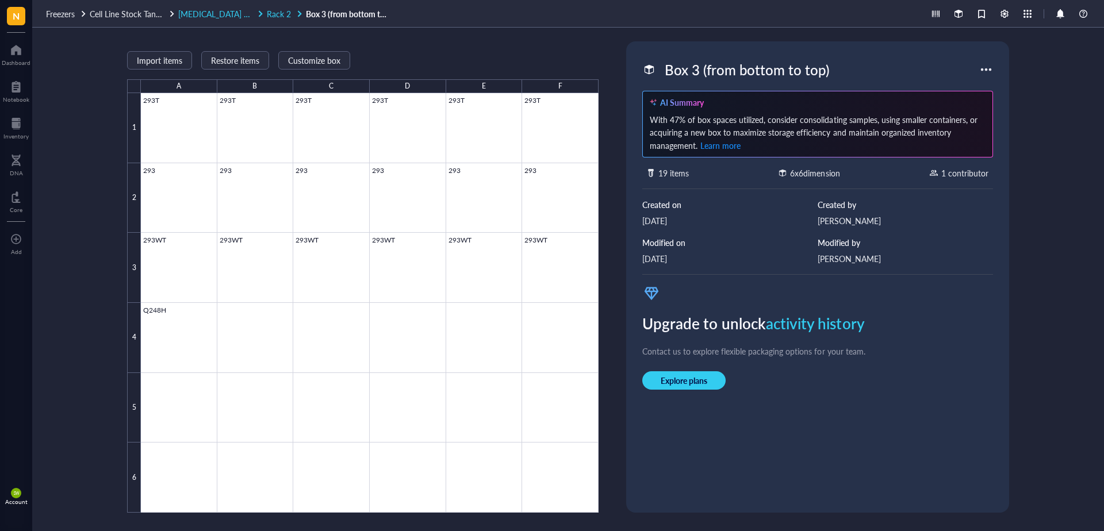
click at [280, 14] on span "Rack 2" at bounding box center [279, 14] width 24 height 12
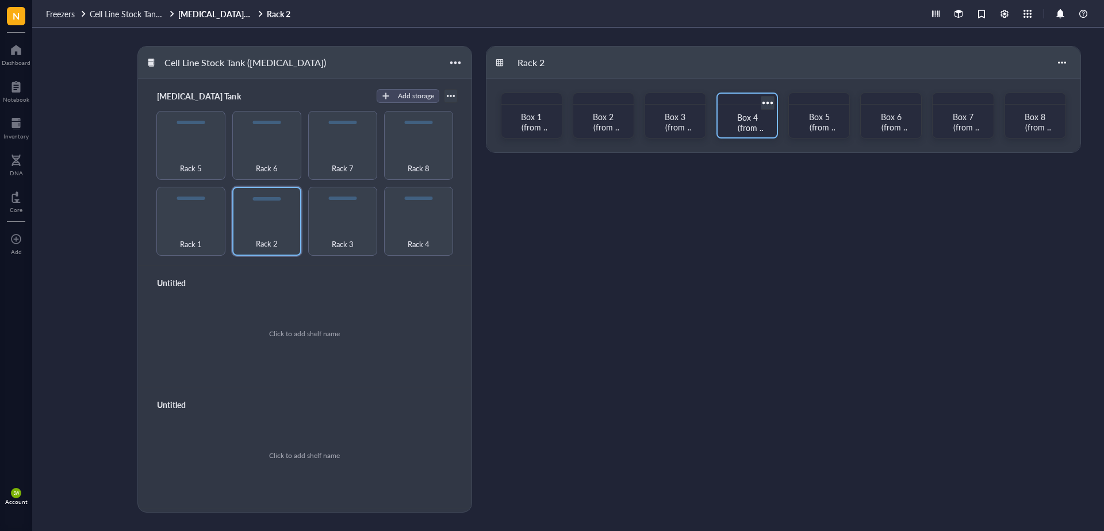
click at [747, 117] on span "Box 4 (from bottom to top)" at bounding box center [750, 133] width 32 height 43
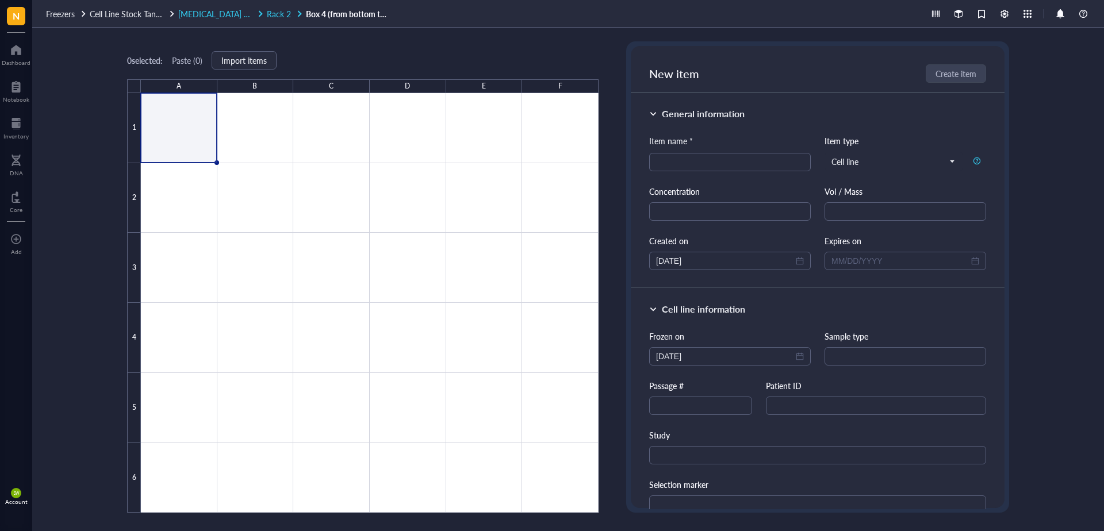
click at [277, 14] on span "Rack 2" at bounding box center [279, 14] width 24 height 12
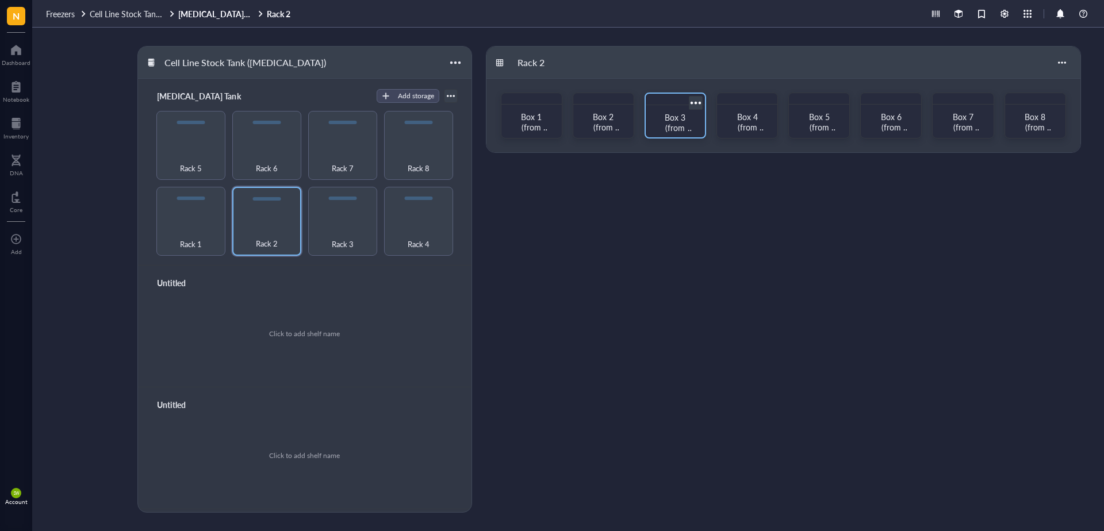
click at [669, 117] on span "Box 3 (from bottom to top)" at bounding box center [678, 133] width 32 height 43
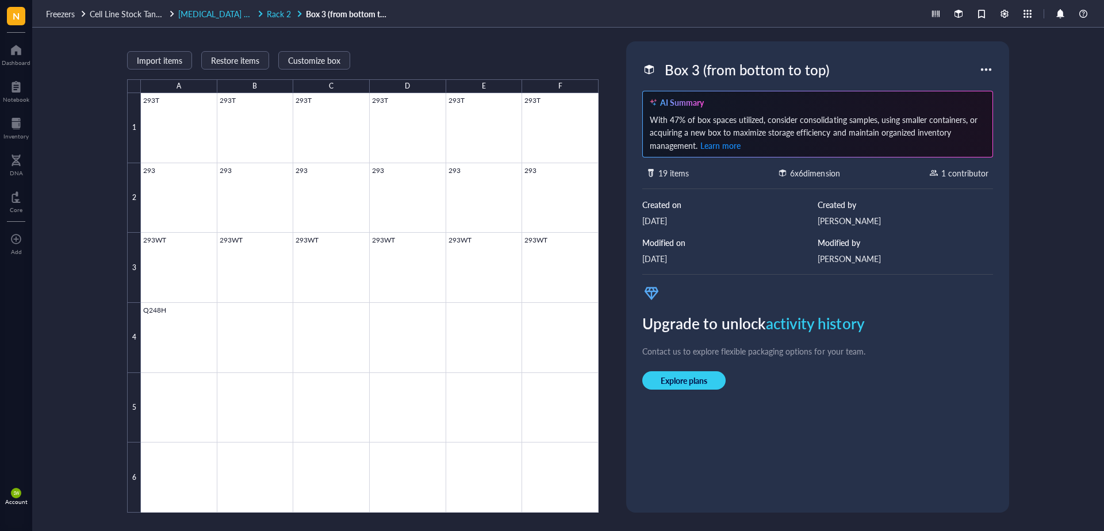
click at [282, 13] on span "Rack 2" at bounding box center [279, 14] width 24 height 12
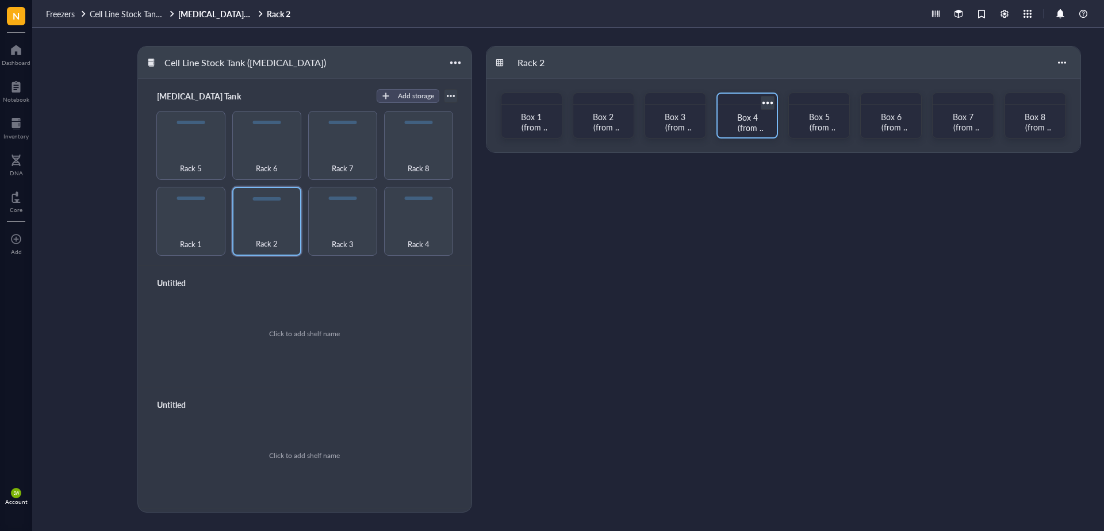
click at [743, 120] on span "Box 4 (from bottom to top)" at bounding box center [750, 133] width 32 height 43
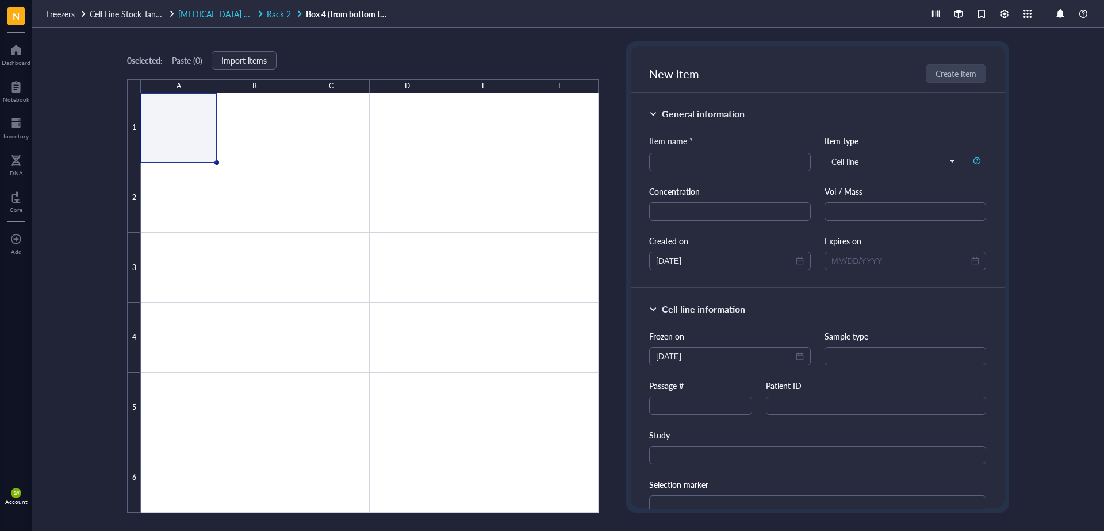
click at [279, 14] on span "Rack 2" at bounding box center [279, 14] width 24 height 12
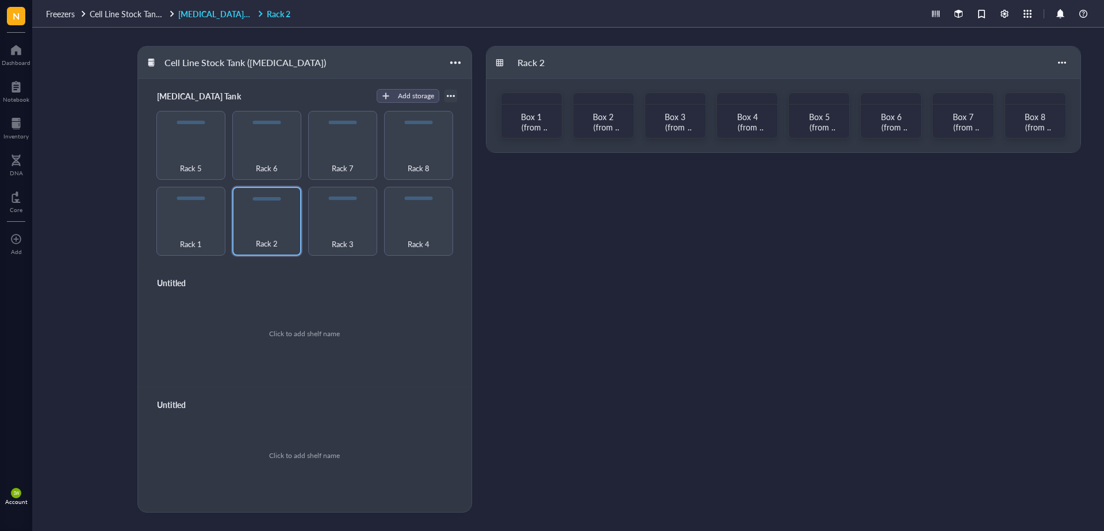
click at [217, 14] on link "[MEDICAL_DATA] Tank Rack 2" at bounding box center [235, 14] width 114 height 10
click at [192, 220] on div "Rack 1" at bounding box center [190, 221] width 69 height 69
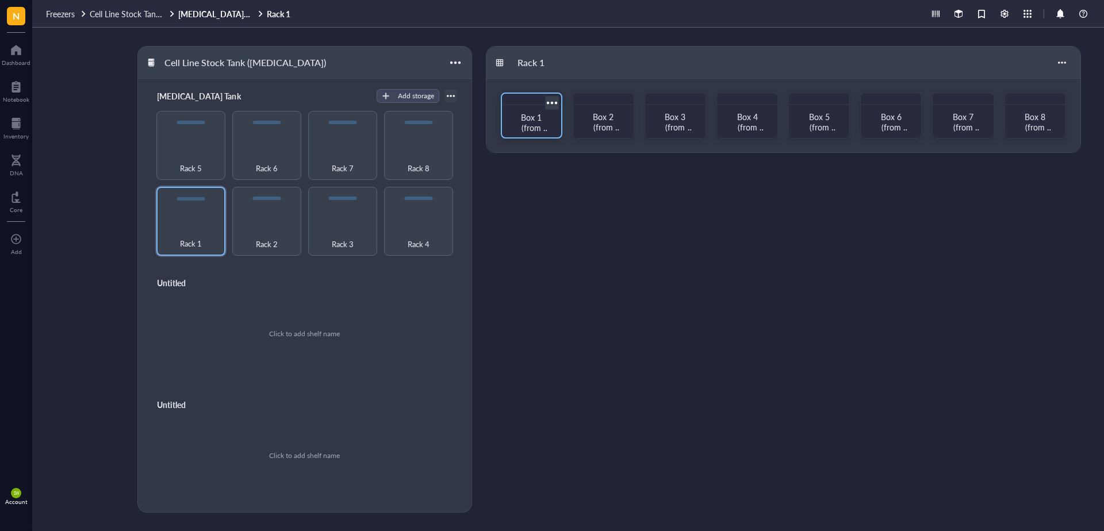
click at [530, 125] on span "Box 1 (from bottom to top)" at bounding box center [534, 133] width 32 height 43
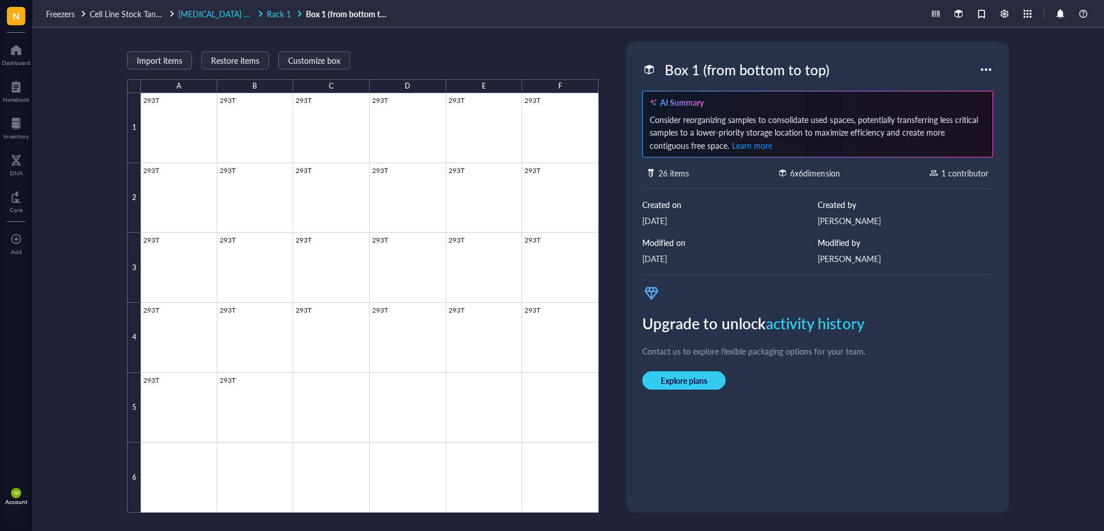
click at [274, 16] on span "Rack 1" at bounding box center [279, 14] width 24 height 12
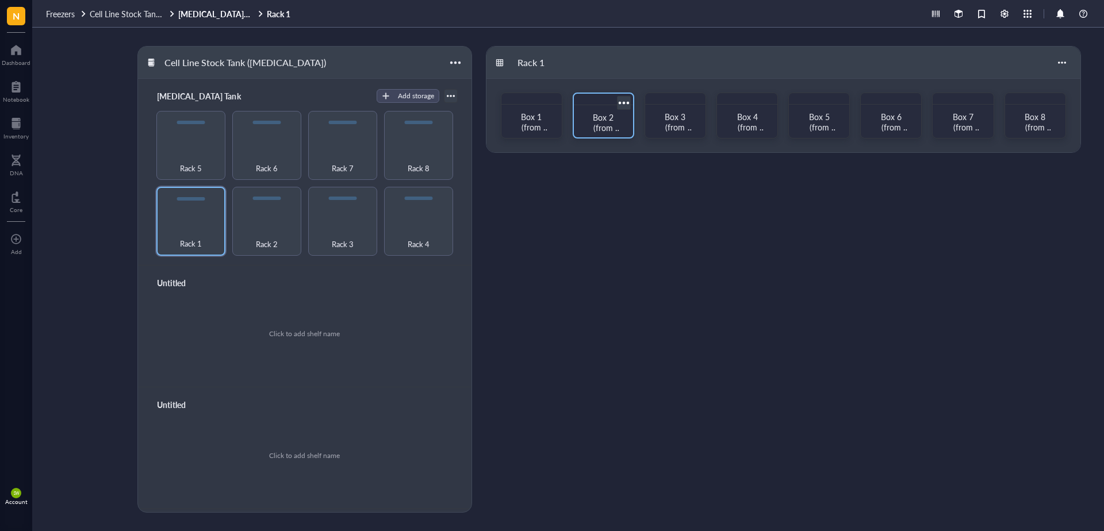
click at [603, 116] on span "Box 2 (from bottom to top)" at bounding box center [606, 133] width 32 height 43
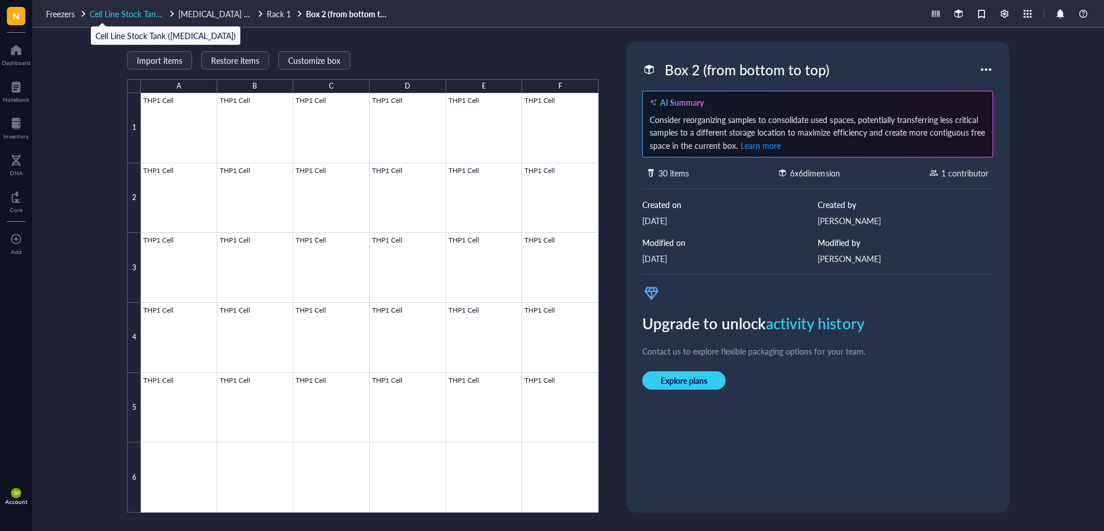
click at [104, 14] on span "Cell Line Stock Tank ([MEDICAL_DATA])" at bounding box center [160, 14] width 140 height 12
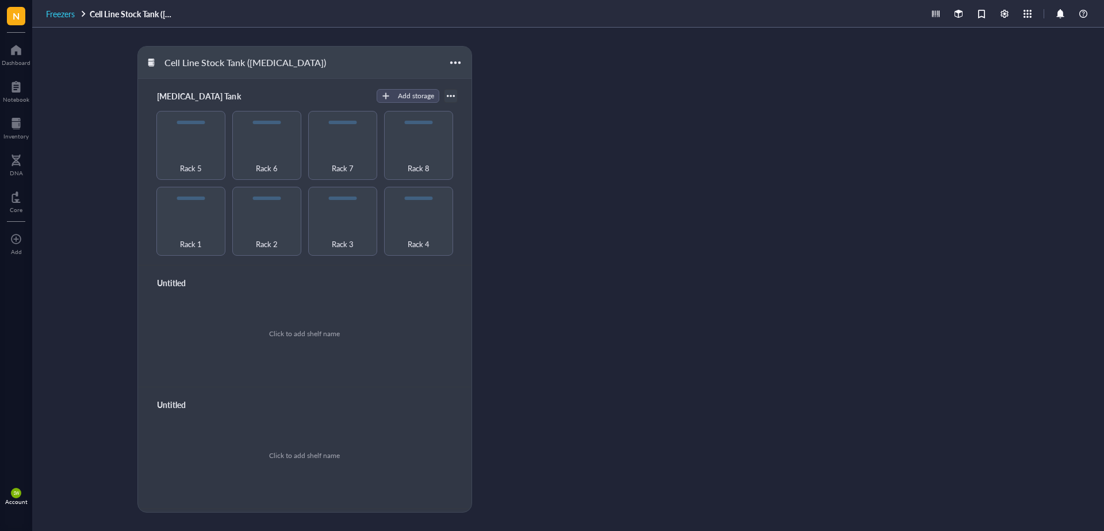
click at [65, 15] on span "Freezers" at bounding box center [60, 14] width 29 height 12
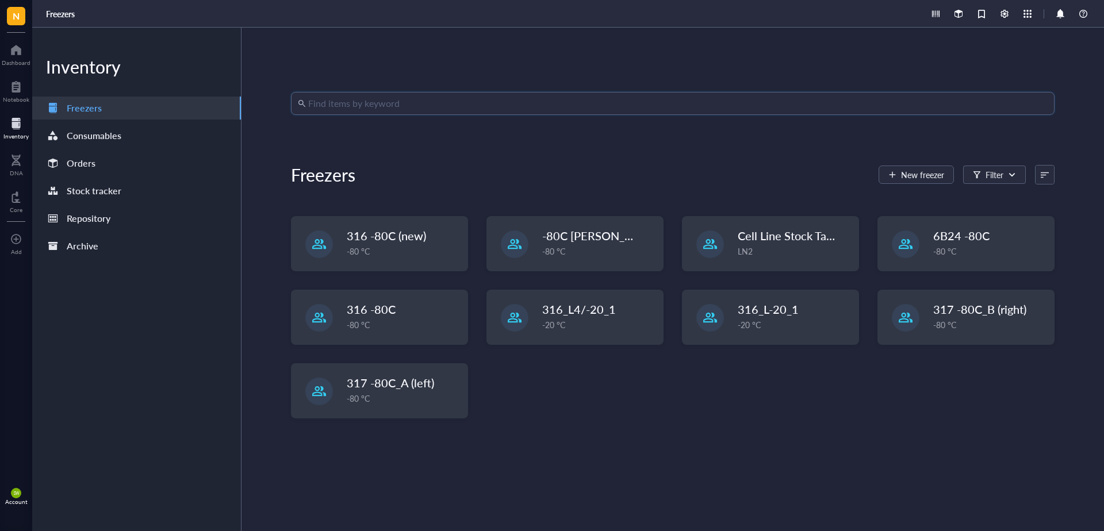
click at [368, 105] on input "search" at bounding box center [678, 104] width 740 height 22
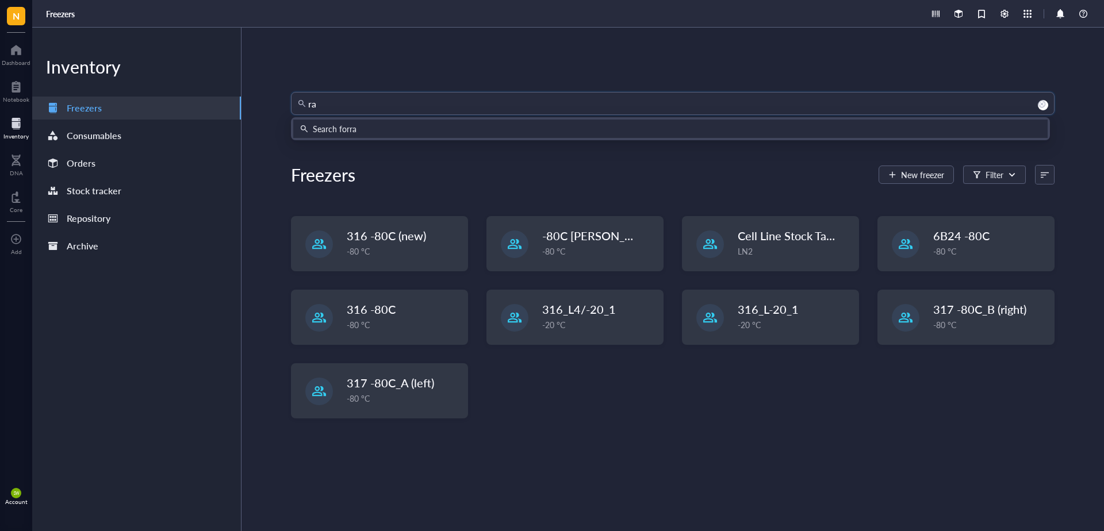
type input "raw"
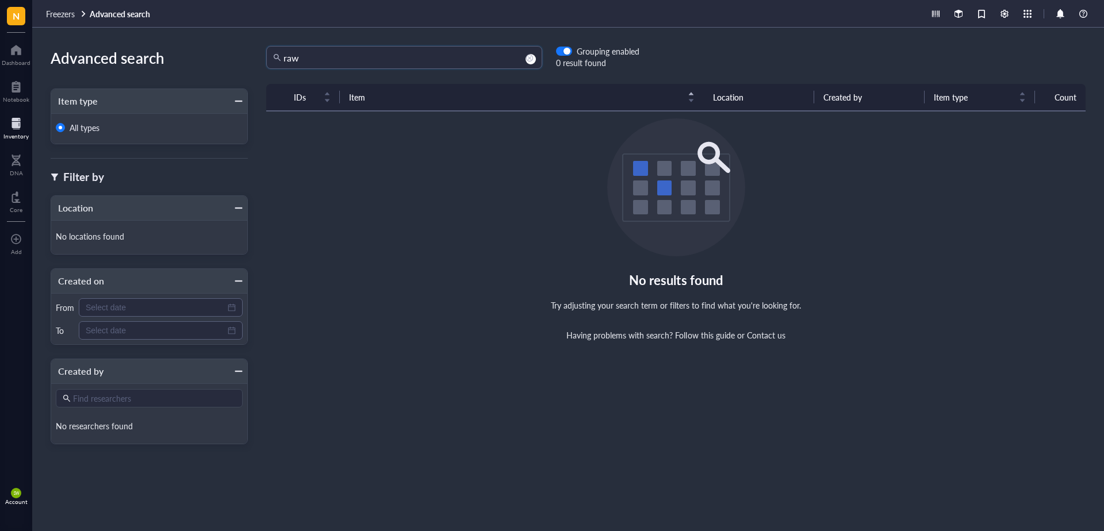
drag, startPoint x: 278, startPoint y: 54, endPoint x: 217, endPoint y: 54, distance: 61.0
click at [217, 54] on div "Advanced search Item type All types Filter by Location No locations found Creat…" at bounding box center [568, 280] width 1072 height 504
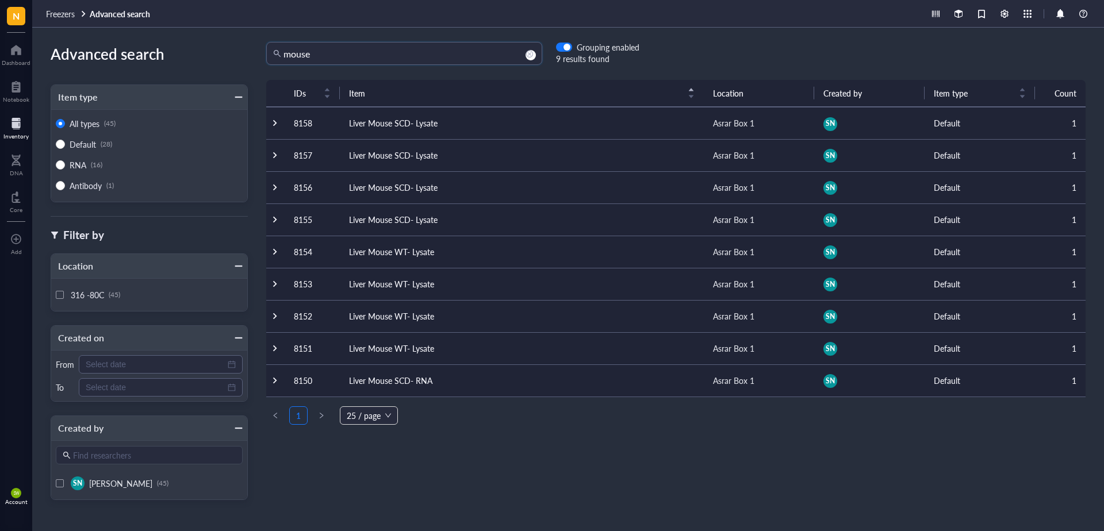
scroll to position [5, 0]
click at [327, 51] on input "mouse" at bounding box center [410, 52] width 252 height 22
drag, startPoint x: 327, startPoint y: 51, endPoint x: 133, endPoint y: 47, distance: 193.9
click at [133, 47] on div "Advanced search Item type All types (45) Default (28) RNA (16) Antibody (1) Fil…" at bounding box center [568, 280] width 1072 height 504
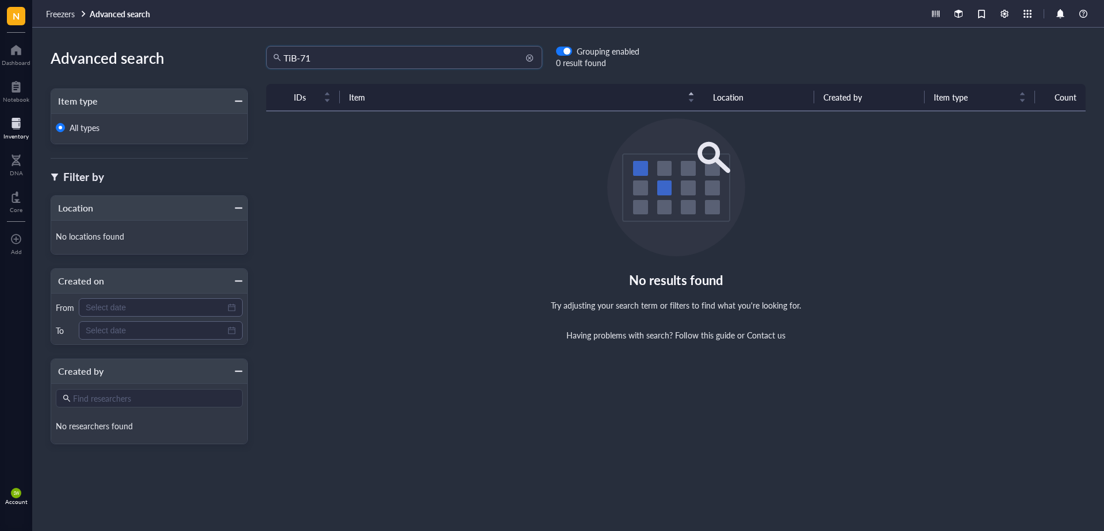
drag, startPoint x: 299, startPoint y: 59, endPoint x: 342, endPoint y: 61, distance: 43.7
click at [342, 61] on input "TiB-71" at bounding box center [410, 58] width 252 height 22
type input "TIB"
click at [66, 13] on span "Freezers" at bounding box center [60, 14] width 29 height 12
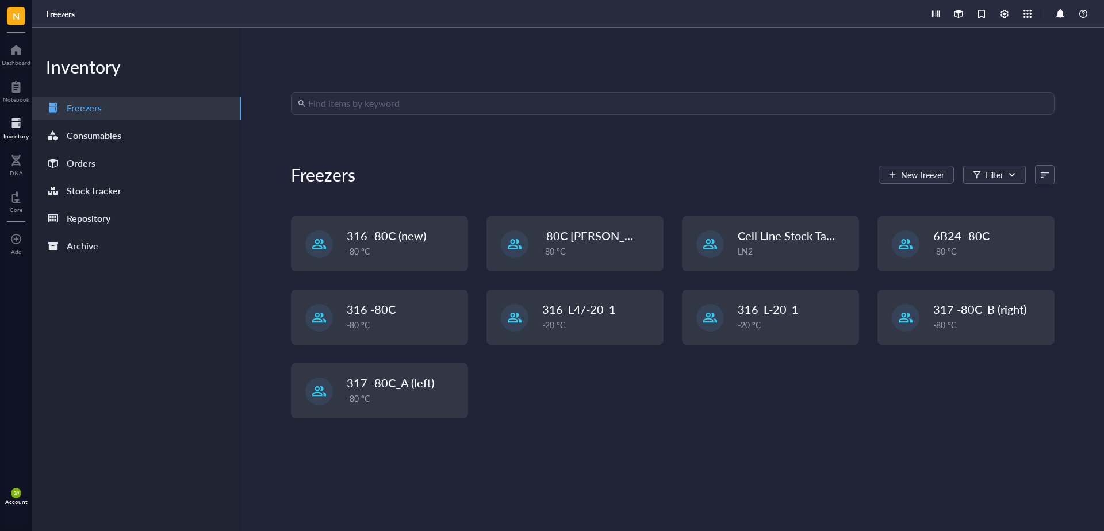
click at [337, 107] on input "search" at bounding box center [678, 104] width 740 height 22
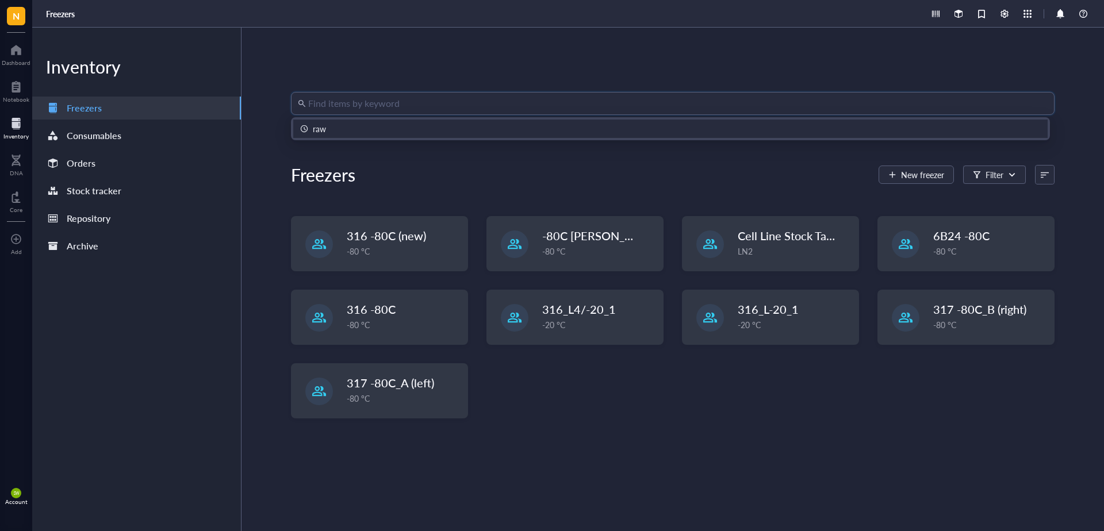
type input "T"
type input "RaW"
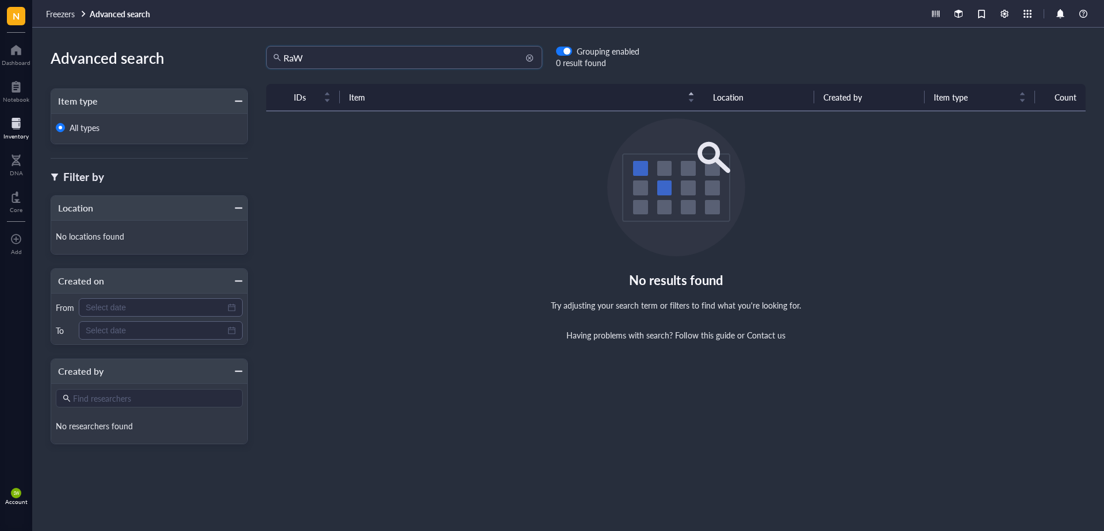
click at [317, 56] on input "RaW" at bounding box center [410, 58] width 252 height 22
click at [58, 12] on span "Freezers" at bounding box center [60, 14] width 29 height 12
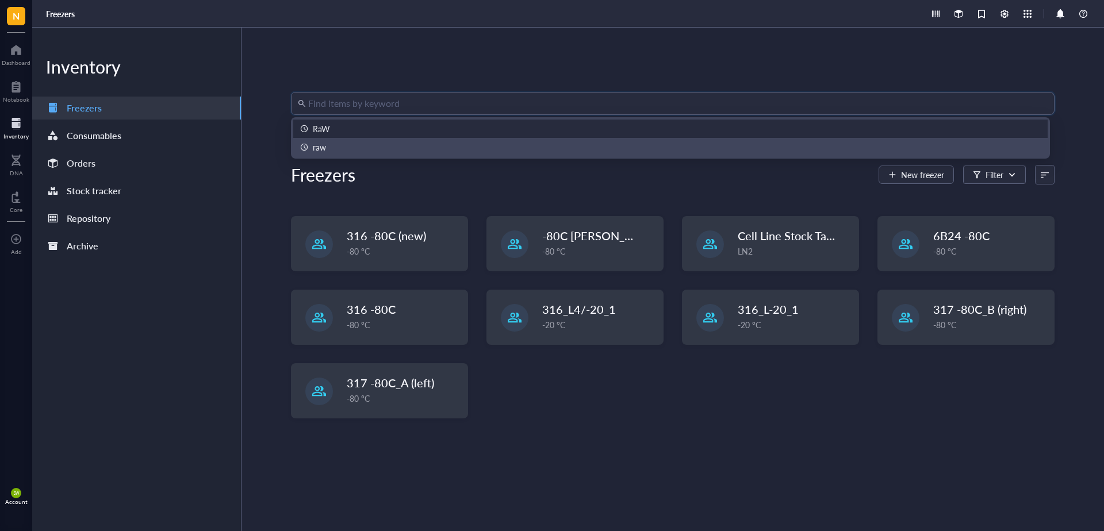
click at [316, 106] on input "search" at bounding box center [678, 104] width 740 height 22
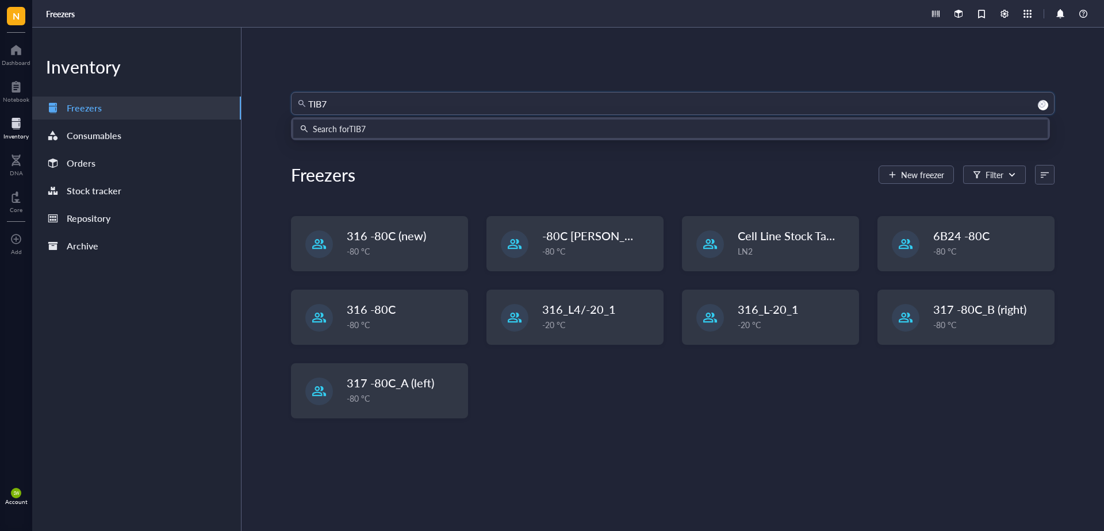
type input "TIB71"
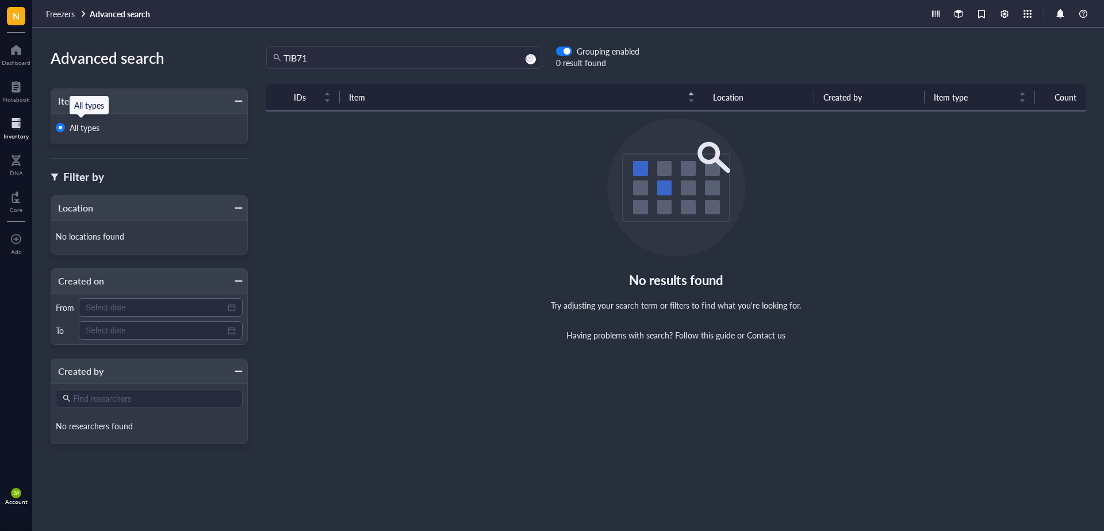
click at [91, 128] on span "All types" at bounding box center [85, 128] width 30 height 12
click at [65, 128] on input "All types" at bounding box center [60, 127] width 9 height 9
click at [62, 14] on span "Freezers" at bounding box center [60, 14] width 29 height 12
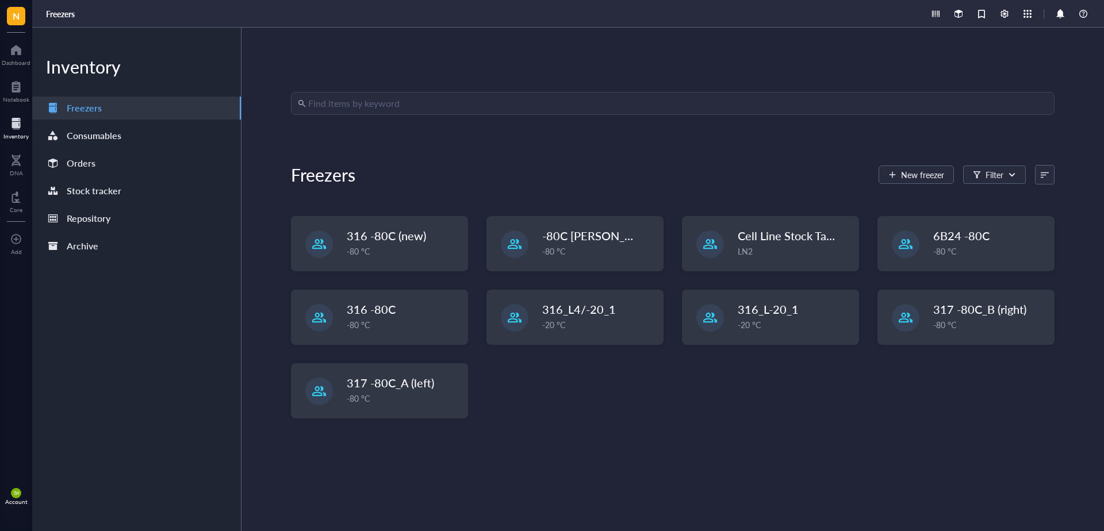
click at [15, 127] on div at bounding box center [15, 123] width 25 height 18
click at [15, 125] on div at bounding box center [15, 123] width 25 height 18
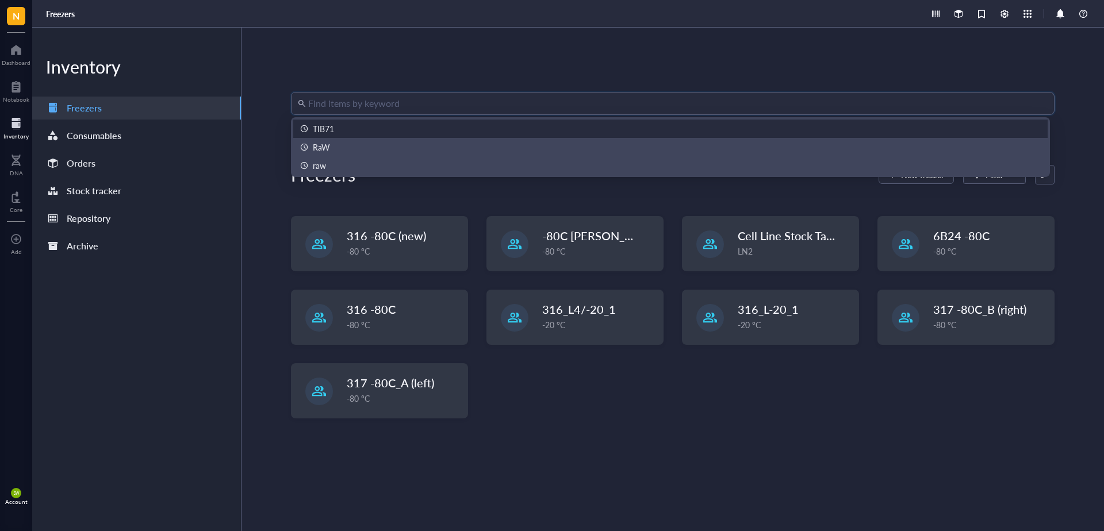
click at [359, 107] on input "search" at bounding box center [678, 104] width 740 height 22
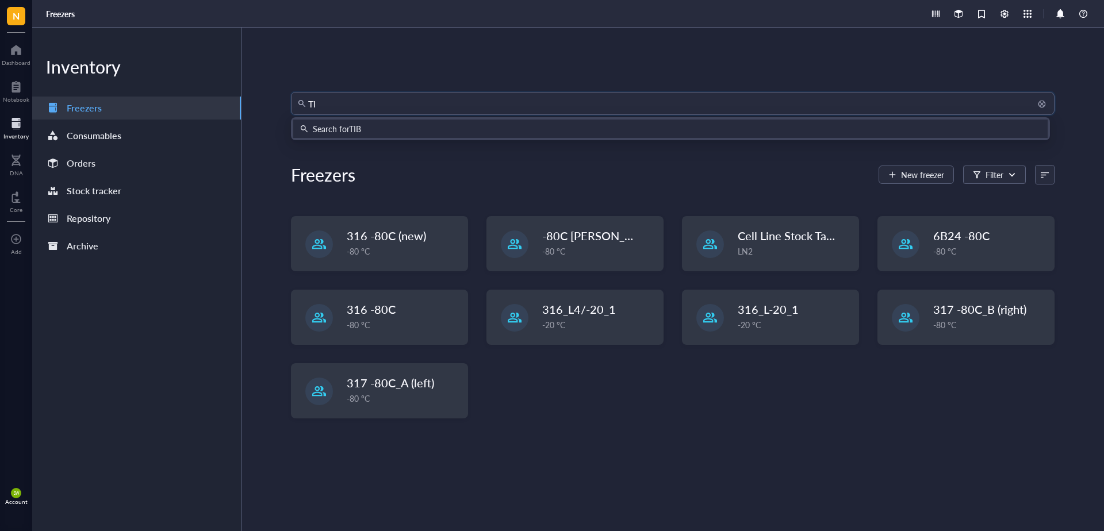
type input "TIB"
